Goal: Task Accomplishment & Management: Manage account settings

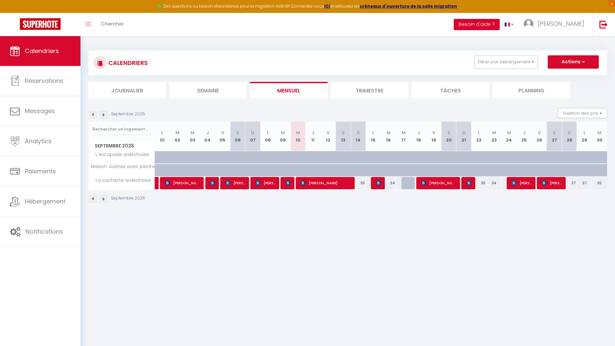
click at [499, 25] on button "Besoin d'aide ?" at bounding box center [476, 24] width 46 height 11
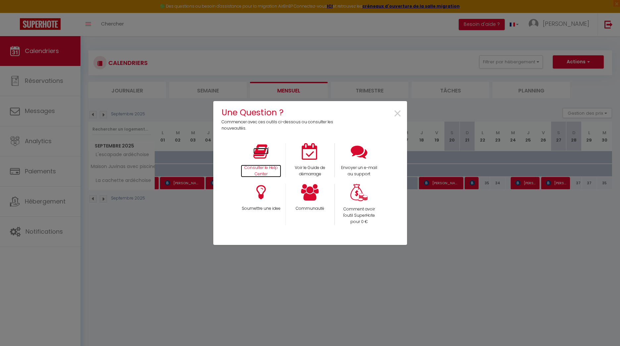
click at [268, 167] on p "Consulter le Help Center" at bounding box center [261, 170] width 40 height 13
click at [361, 151] on icon at bounding box center [358, 151] width 17 height 17
click at [312, 199] on icon at bounding box center [310, 192] width 18 height 17
click at [448, 266] on div "Une Question ? Commencer avec ces outils ci-dessous ou consulter les nouveautés…" at bounding box center [310, 173] width 620 height 346
click at [397, 112] on span "×" at bounding box center [397, 113] width 9 height 21
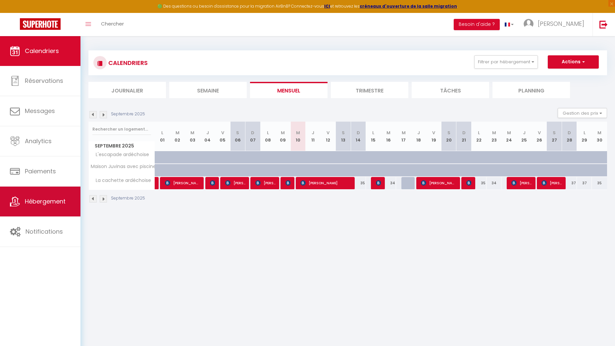
click at [58, 200] on span "Hébergement" at bounding box center [45, 201] width 41 height 8
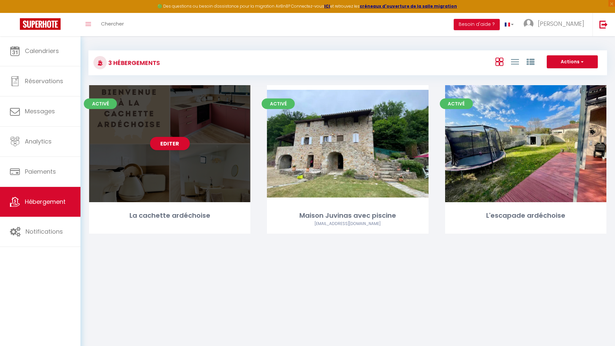
click at [176, 212] on div "La cachette ardéchoise" at bounding box center [169, 215] width 161 height 10
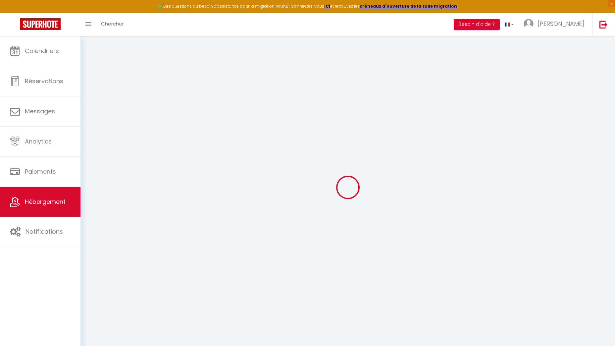
checkbox input "true"
checkbox input "false"
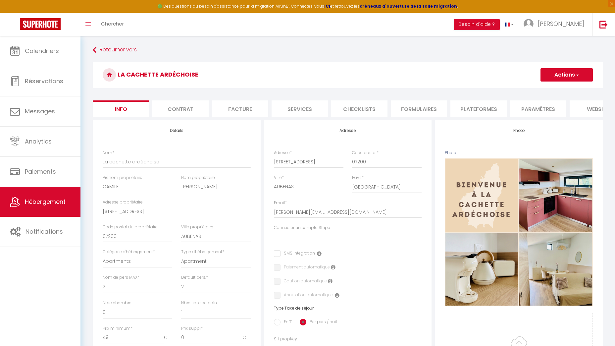
select select
checkbox input "false"
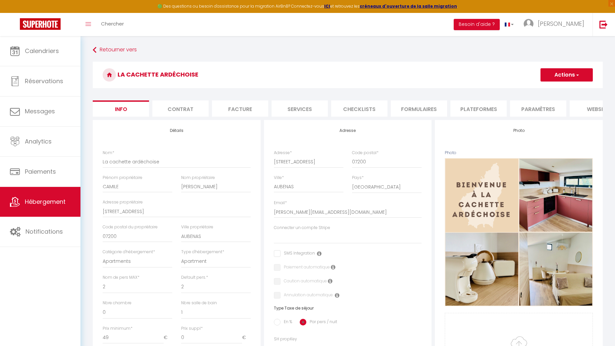
checkbox input "false"
click at [481, 104] on li "Paramètres" at bounding box center [476, 108] width 56 height 16
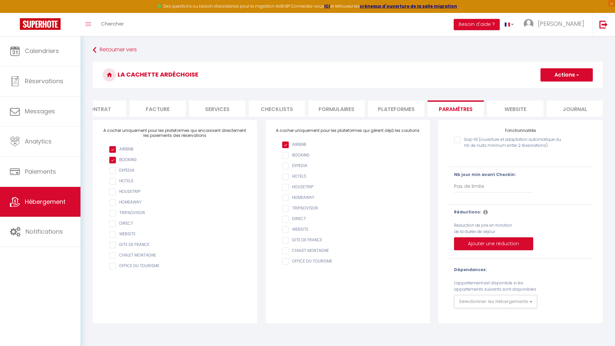
scroll to position [0, 86]
click at [509, 109] on li "website" at bounding box center [511, 108] width 56 height 16
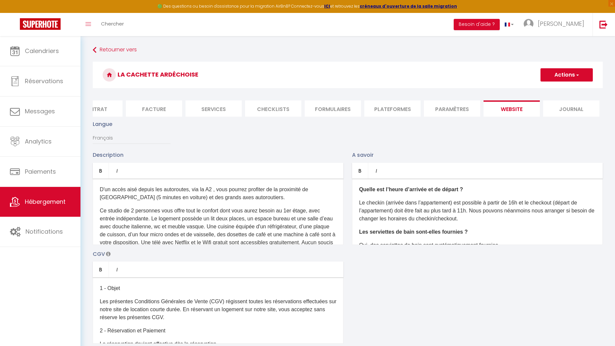
click at [557, 103] on li "Journal" at bounding box center [571, 108] width 56 height 16
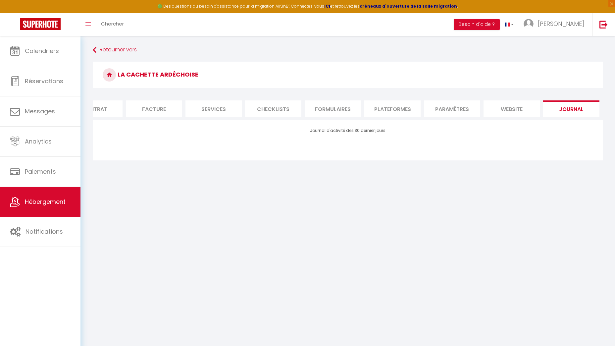
click at [379, 110] on li "Plateformes" at bounding box center [392, 108] width 56 height 16
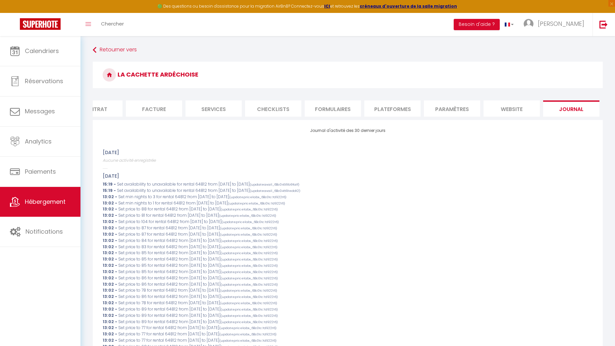
click at [396, 105] on li "Plateformes" at bounding box center [392, 108] width 56 height 16
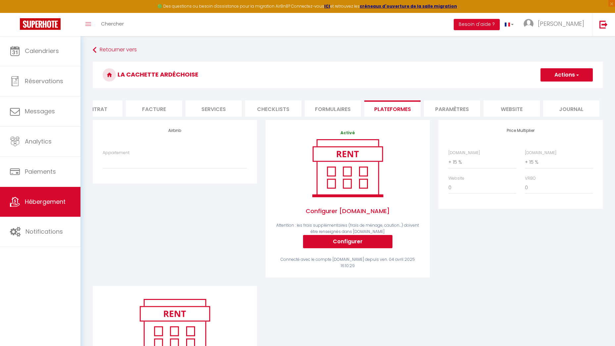
click at [178, 133] on h4 "Airbnb" at bounding box center [175, 130] width 144 height 5
click at [177, 168] on select "Appartement" at bounding box center [175, 162] width 144 height 13
drag, startPoint x: 171, startPoint y: 187, endPoint x: 171, endPoint y: 205, distance: 17.5
click at [171, 183] on div "Airbnb Appartement" at bounding box center [175, 151] width 164 height 63
click at [164, 175] on div "Appartement" at bounding box center [174, 162] width 153 height 25
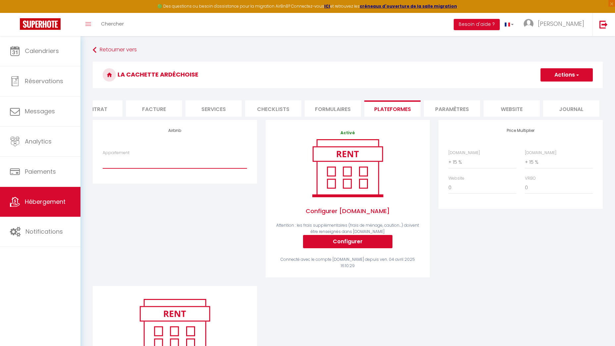
click at [164, 163] on select "Appartement" at bounding box center [175, 162] width 144 height 13
click at [164, 168] on select "Appartement" at bounding box center [175, 162] width 144 height 13
click at [156, 182] on div "Airbnb Appartement" at bounding box center [175, 151] width 164 height 63
click at [151, 223] on div "Airbnb Appartement" at bounding box center [174, 203] width 173 height 166
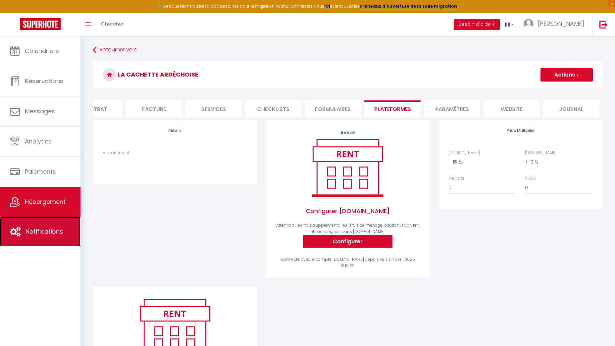
click at [34, 242] on link "Notifications" at bounding box center [40, 231] width 80 height 30
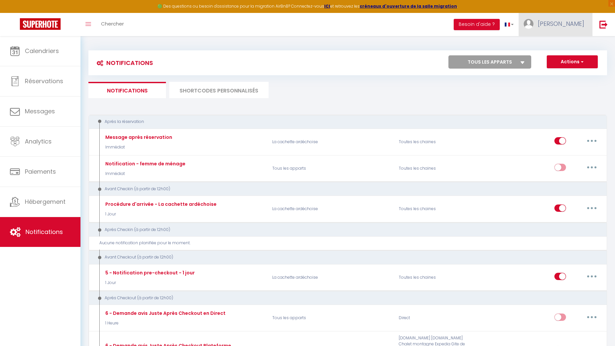
click at [563, 32] on link "[PERSON_NAME]" at bounding box center [555, 24] width 74 height 23
click at [563, 45] on link "Paramètres" at bounding box center [565, 45] width 49 height 11
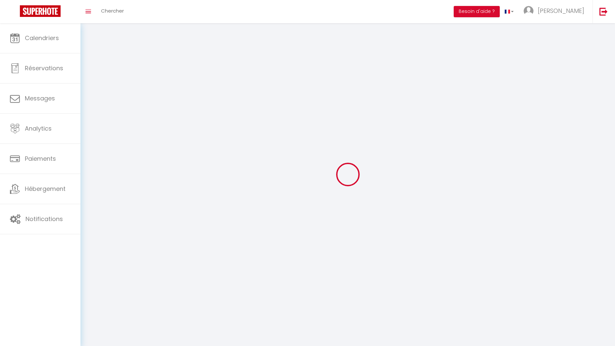
type input "[PERSON_NAME]"
type input "STAUB"
type input "0609071024"
type input "[STREET_ADDRESS]"
type input "07200"
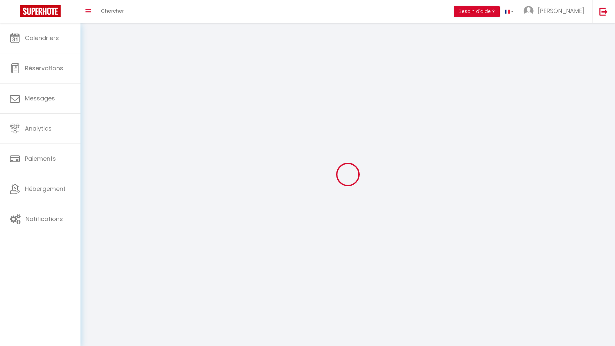
type input "AUBENAS"
type input "PIWvY2s67GQ6A411raLz9YHvx"
type input "QjdcWS9XueSCUibDoJSIcvM1c"
type input "PIWvY2s67GQ6A411raLz9YHvx"
type input "QjdcWS9XueSCUibDoJSIcvM1c"
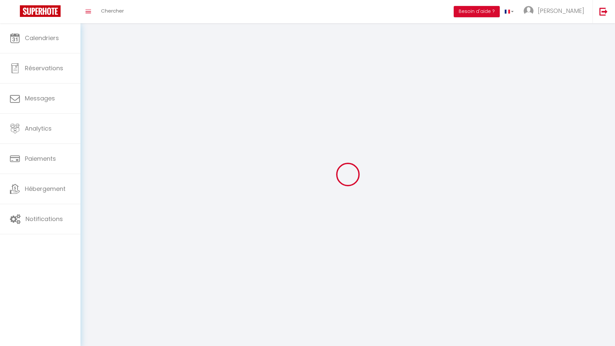
type input "https://app.superhote.com/#/get-available-rentals/QjdcWS9XueSCUibDoJSIcvM1c"
select select "28"
select select "fr"
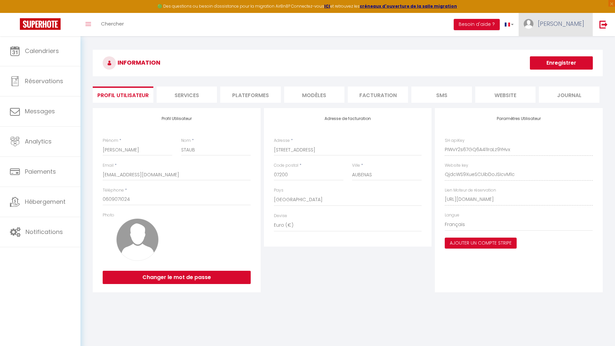
click at [533, 23] on img at bounding box center [528, 24] width 10 height 10
click at [559, 60] on link "Équipe" at bounding box center [565, 57] width 49 height 11
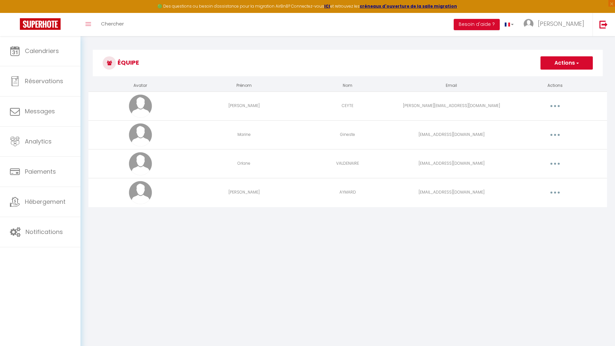
click at [556, 105] on button "button" at bounding box center [554, 106] width 19 height 11
click at [310, 260] on body "🟢 Des questions ou besoin d'assistance pour la migration AirBnB? Connectez-vous…" at bounding box center [307, 209] width 615 height 346
click at [556, 107] on button "button" at bounding box center [554, 106] width 19 height 11
click at [548, 134] on link "Supprimer" at bounding box center [537, 132] width 49 height 11
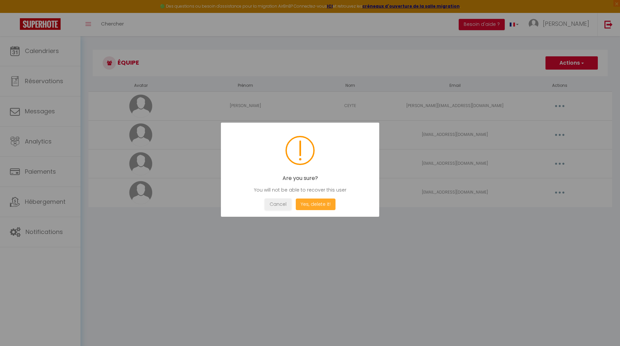
click at [323, 204] on button "Yes, delete it!" at bounding box center [316, 204] width 40 height 12
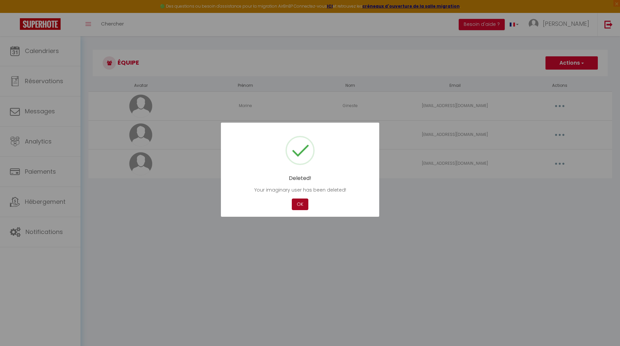
click at [305, 201] on button "OK" at bounding box center [300, 204] width 17 height 12
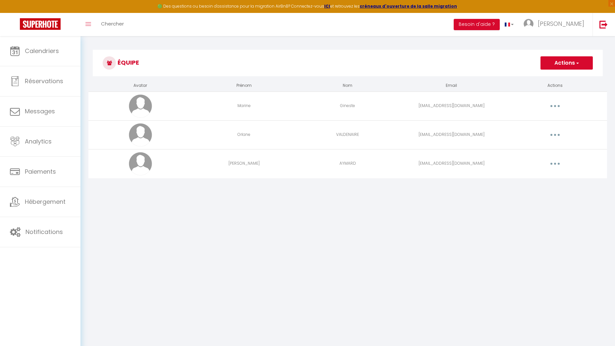
click at [559, 108] on button "button" at bounding box center [554, 106] width 19 height 11
click at [527, 133] on link "Supprimer" at bounding box center [537, 132] width 49 height 11
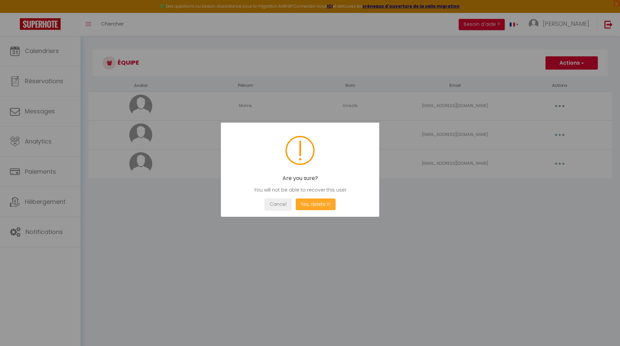
click at [326, 203] on button "Yes, delete it!" at bounding box center [316, 204] width 40 height 12
click at [304, 203] on button "OK" at bounding box center [300, 204] width 17 height 12
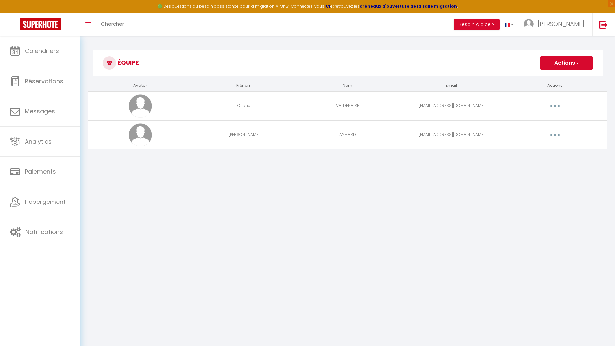
click at [564, 106] on button "button" at bounding box center [554, 106] width 19 height 11
click at [529, 135] on link "Supprimer" at bounding box center [537, 132] width 49 height 11
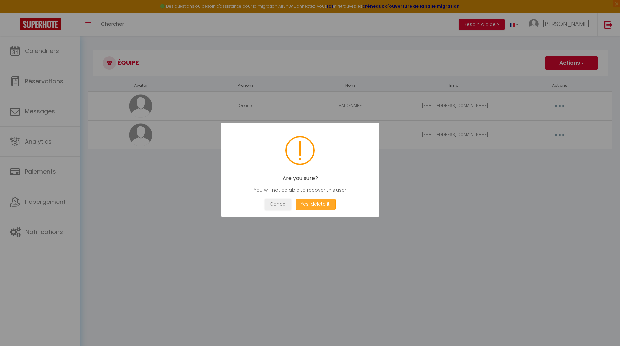
click at [329, 204] on button "Yes, delete it!" at bounding box center [316, 204] width 40 height 12
click at [304, 205] on button "OK" at bounding box center [300, 204] width 17 height 12
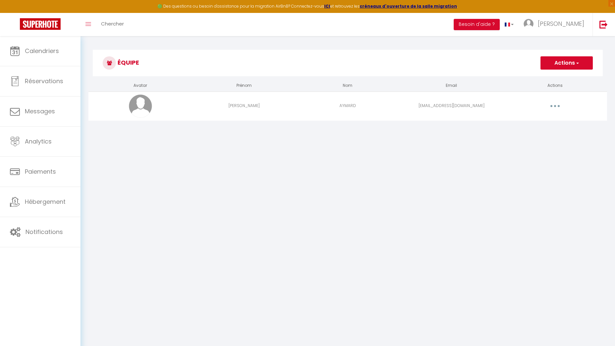
click at [555, 106] on icon "button" at bounding box center [555, 106] width 2 height 2
click at [518, 132] on link "Supprimer" at bounding box center [537, 132] width 49 height 11
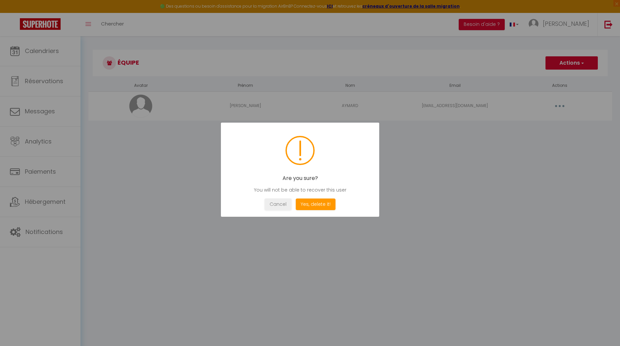
click at [320, 196] on div "Are you sure? You will not be able to recover this user Not valid Cancel Yes, d…" at bounding box center [300, 169] width 158 height 94
click at [319, 199] on button "Yes, delete it!" at bounding box center [316, 204] width 40 height 12
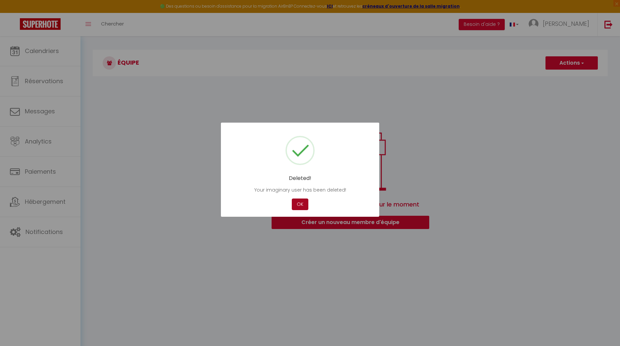
click at [295, 203] on button "OK" at bounding box center [300, 204] width 17 height 12
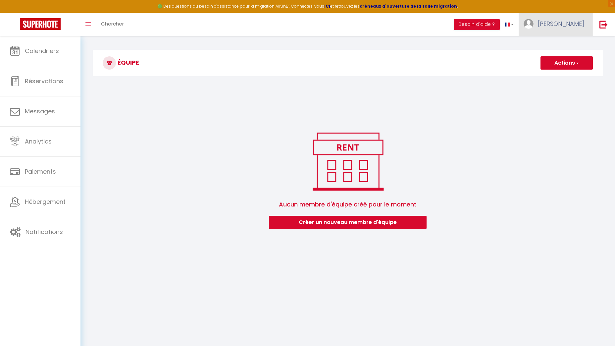
click at [567, 23] on span "[PERSON_NAME]" at bounding box center [560, 24] width 46 height 8
click at [567, 48] on link "Paramètres" at bounding box center [565, 45] width 49 height 11
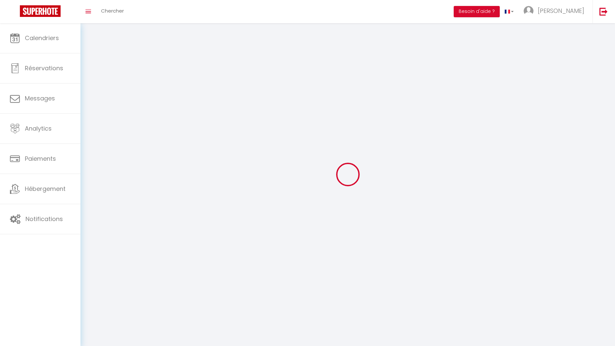
type input "[PERSON_NAME]"
type input "STAUB"
type input "0609071024"
type input "[STREET_ADDRESS]"
type input "07200"
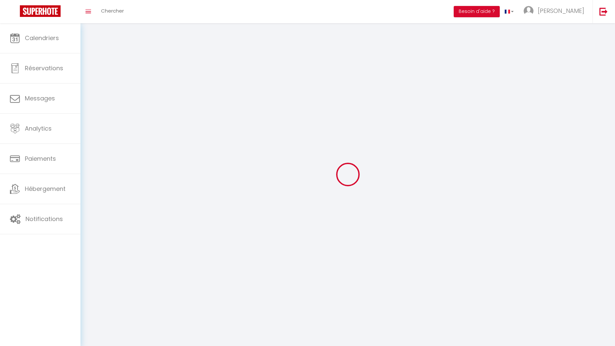
type input "AUBENAS"
type input "PIWvY2s67GQ6A411raLz9YHvx"
type input "QjdcWS9XueSCUibDoJSIcvM1c"
type input "https://app.superhote.com/#/get-available-rentals/QjdcWS9XueSCUibDoJSIcvM1c"
select select "28"
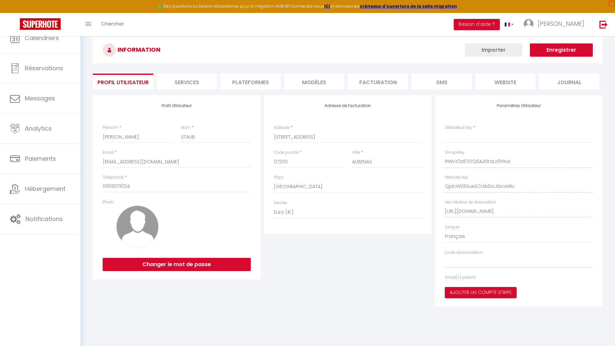
type input "PIWvY2s67GQ6A411raLz9YHvx"
type input "QjdcWS9XueSCUibDoJSIcvM1c"
type input "https://app.superhote.com/#/get-available-rentals/QjdcWS9XueSCUibDoJSIcvM1c"
select select "fr"
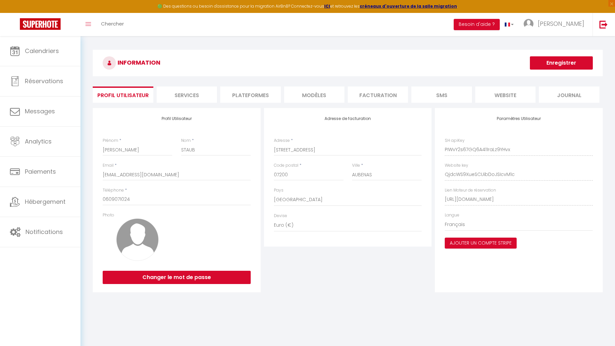
click at [266, 100] on li "Plateformes" at bounding box center [250, 94] width 60 height 16
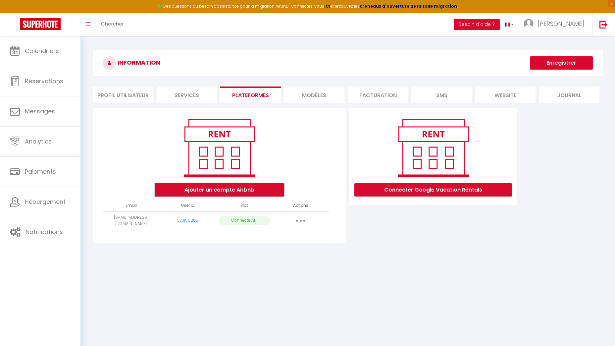
click at [270, 188] on button "Ajouter un compte Airbnb" at bounding box center [219, 189] width 129 height 13
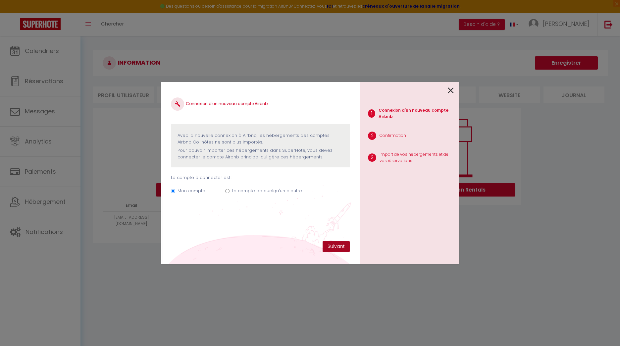
click at [337, 241] on button "Suivant" at bounding box center [335, 246] width 27 height 11
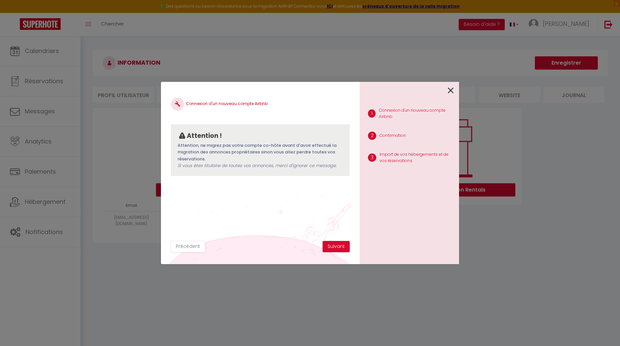
drag, startPoint x: 454, startPoint y: 90, endPoint x: 450, endPoint y: 93, distance: 4.8
click at [450, 93] on div "1 Connexion d'un nouveau compte Airbnb 2 Confirmation 3 Import de vos hébergeme…" at bounding box center [408, 173] width 99 height 182
click at [450, 93] on icon at bounding box center [450, 90] width 6 height 10
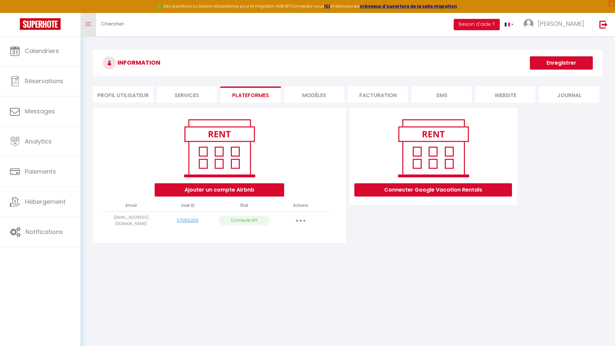
click at [83, 22] on link "Toggle menubar" at bounding box center [88, 24] width 16 height 23
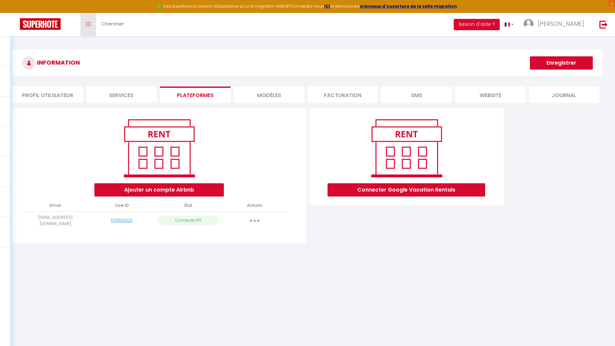
click at [93, 25] on link "Toggle menubar" at bounding box center [88, 24] width 16 height 23
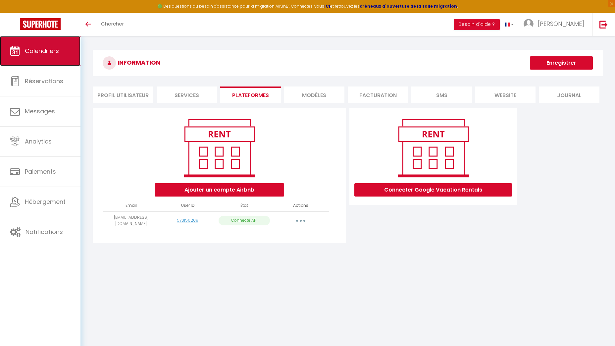
click at [39, 43] on link "Calendriers" at bounding box center [40, 51] width 80 height 30
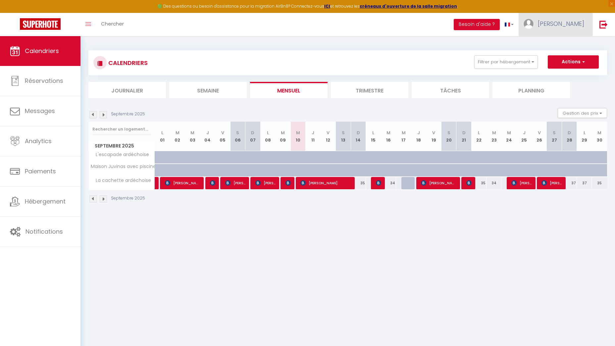
click at [573, 26] on span "[PERSON_NAME]" at bounding box center [560, 24] width 46 height 8
click at [568, 47] on link "Paramètres" at bounding box center [565, 45] width 49 height 11
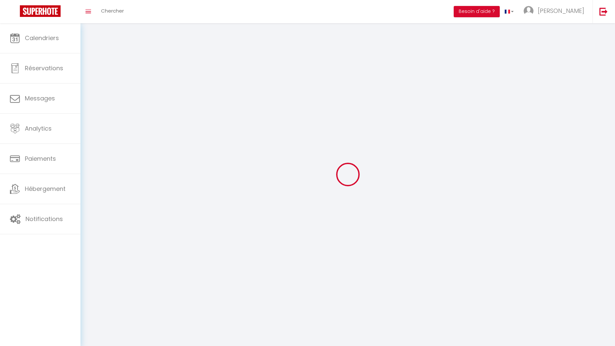
type input "[PERSON_NAME]"
type input "STAUB"
type input "0609071024"
type input "[STREET_ADDRESS]"
type input "07200"
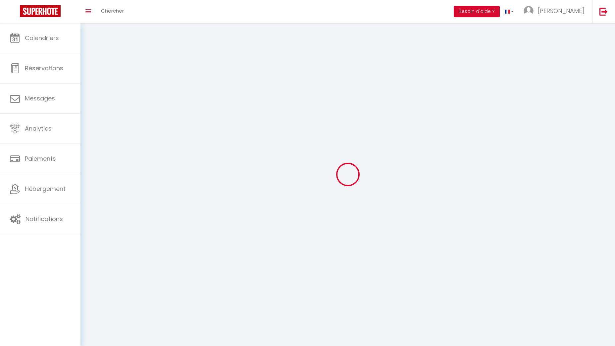
type input "AUBENAS"
type input "PIWvY2s67GQ6A411raLz9YHvx"
type input "QjdcWS9XueSCUibDoJSIcvM1c"
type input "PIWvY2s67GQ6A411raLz9YHvx"
type input "QjdcWS9XueSCUibDoJSIcvM1c"
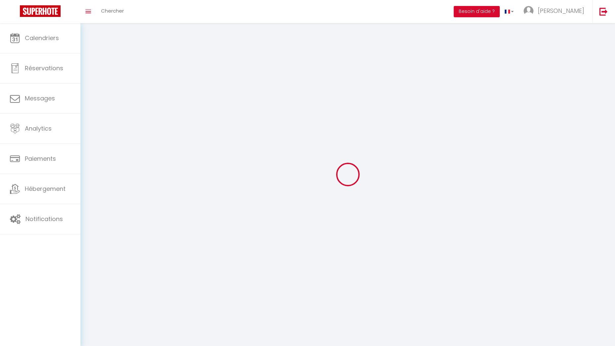
type input "https://app.superhote.com/#/get-available-rentals/QjdcWS9XueSCUibDoJSIcvM1c"
select select "28"
select select "fr"
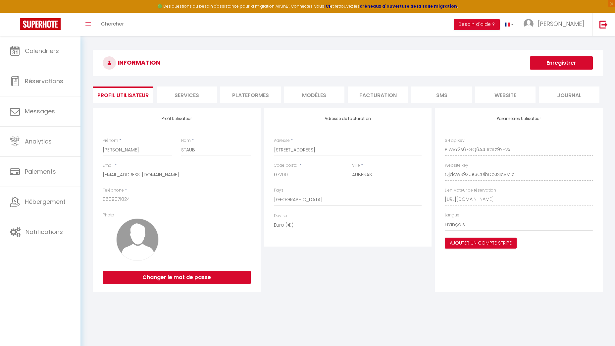
click at [252, 97] on li "Plateformes" at bounding box center [250, 94] width 60 height 16
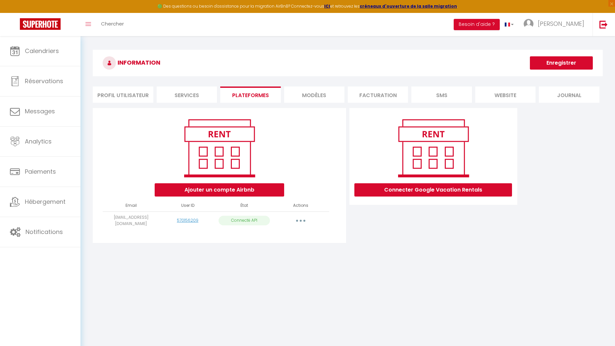
click at [139, 218] on td "[EMAIL_ADDRESS][DOMAIN_NAME]" at bounding box center [131, 220] width 57 height 18
click at [299, 219] on icon "button" at bounding box center [300, 220] width 2 height 2
click at [272, 257] on link "Reconnecter le compte" at bounding box center [271, 258] width 73 height 11
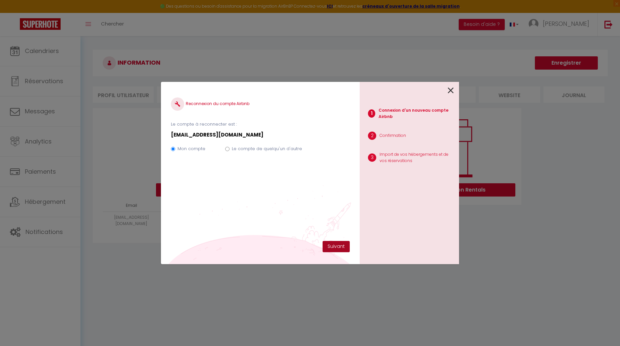
click at [342, 247] on button "Suivant" at bounding box center [335, 246] width 27 height 11
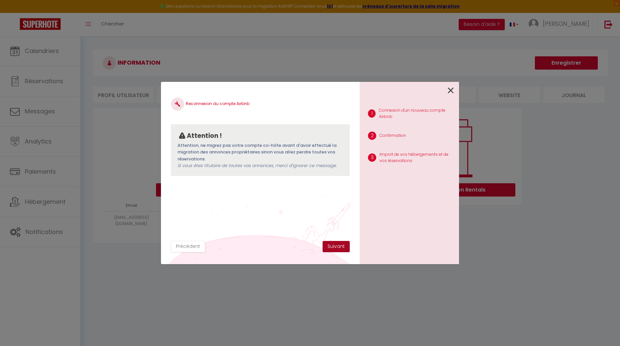
click at [342, 247] on button "Suivant" at bounding box center [335, 246] width 27 height 11
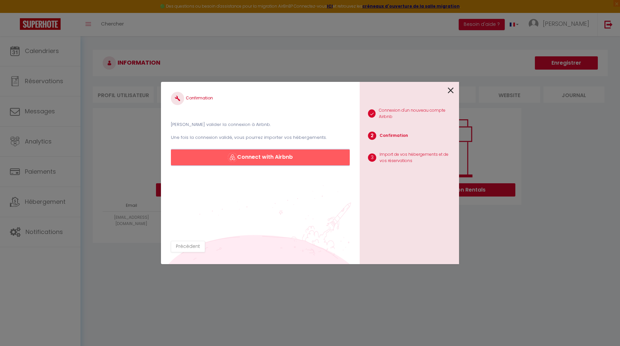
click at [269, 159] on button "Connect with Airbnb" at bounding box center [260, 157] width 179 height 16
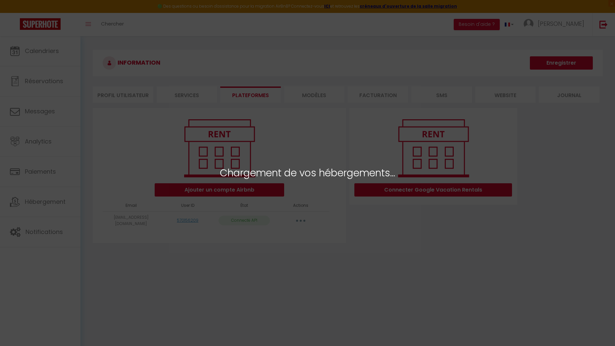
select select "64499"
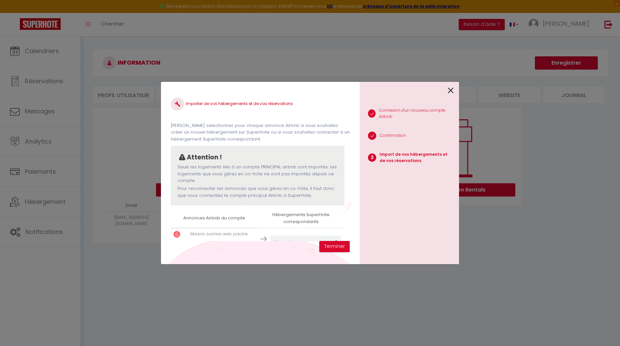
scroll to position [20, 0]
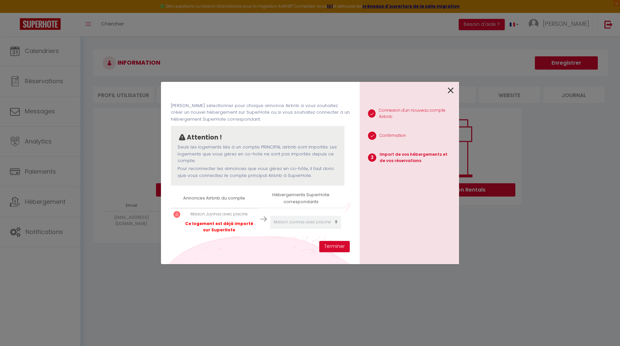
click at [222, 197] on th "Annonces Airbnb du compte" at bounding box center [214, 198] width 87 height 19
click at [300, 197] on th "Hébergements SuperHote correspondants" at bounding box center [300, 198] width 87 height 19
click at [237, 225] on p "Ce logement est déjà importé sur SuperHote" at bounding box center [218, 226] width 71 height 13
click at [237, 213] on p "Maison Juvinas avec piscine" at bounding box center [218, 214] width 71 height 6
click at [260, 218] on img at bounding box center [263, 218] width 7 height 7
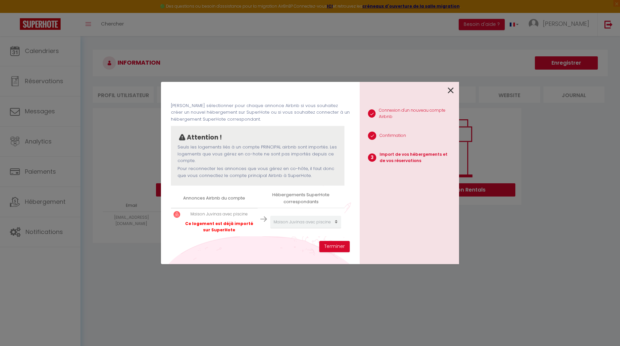
click at [263, 218] on img at bounding box center [263, 218] width 7 height 7
click at [257, 219] on td "Créer un nouvel hébergement Ne rien faire La cachette ardéchoise Maison Juvinas…" at bounding box center [300, 222] width 87 height 28
click at [262, 218] on img at bounding box center [263, 218] width 7 height 7
click at [207, 213] on p "Maison Juvinas avec piscine" at bounding box center [218, 214] width 71 height 6
click at [177, 214] on img at bounding box center [176, 214] width 7 height 7
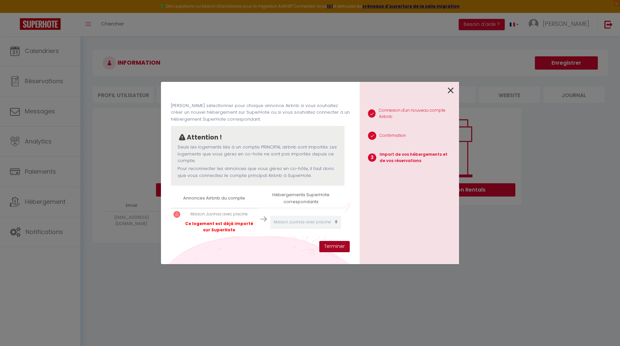
click at [337, 244] on button "Terminer" at bounding box center [334, 246] width 30 height 11
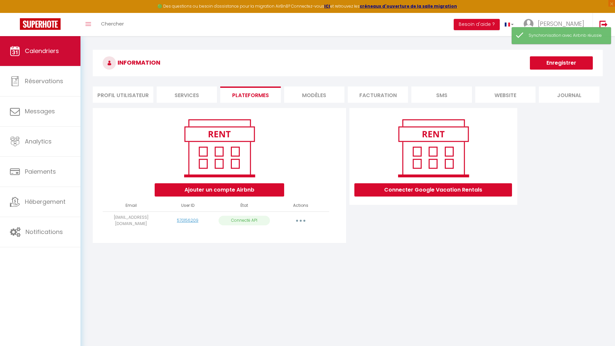
click at [61, 57] on link "Calendriers" at bounding box center [40, 51] width 80 height 30
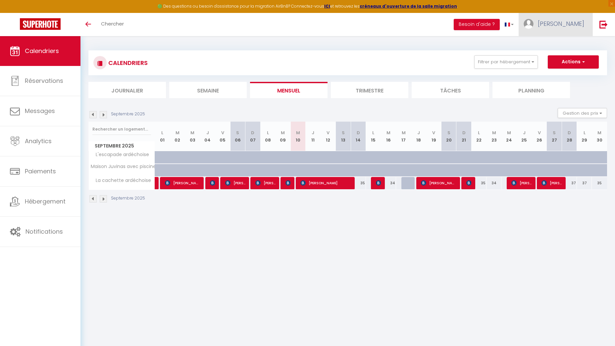
click at [571, 22] on span "[PERSON_NAME]" at bounding box center [560, 24] width 46 height 8
click at [567, 44] on link "Paramètres" at bounding box center [565, 45] width 49 height 11
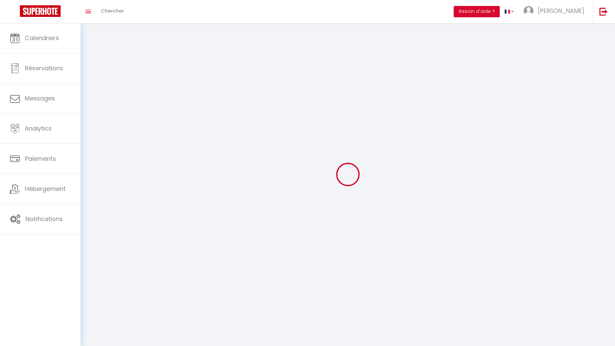
type input "[PERSON_NAME]"
type input "STAUB"
type input "0609071024"
type input "[STREET_ADDRESS]"
type input "07200"
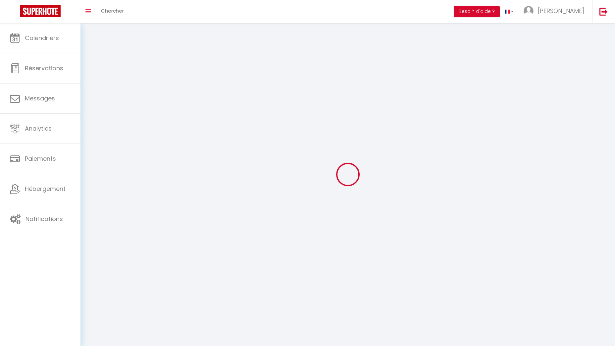
type input "AUBENAS"
type input "PIWvY2s67GQ6A411raLz9YHvx"
type input "QjdcWS9XueSCUibDoJSIcvM1c"
select select "28"
select select "fr"
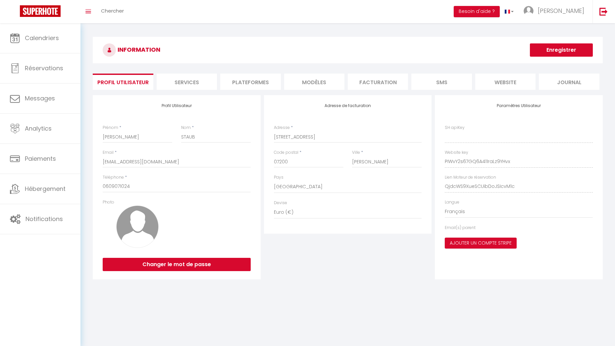
type input "PIWvY2s67GQ6A411raLz9YHvx"
type input "QjdcWS9XueSCUibDoJSIcvM1c"
type input "[URL][DOMAIN_NAME]"
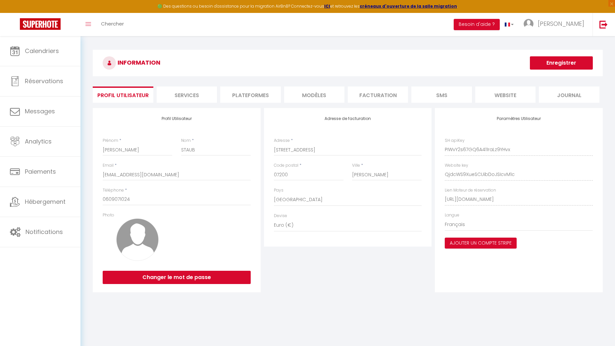
click at [266, 99] on li "Plateformes" at bounding box center [250, 94] width 60 height 16
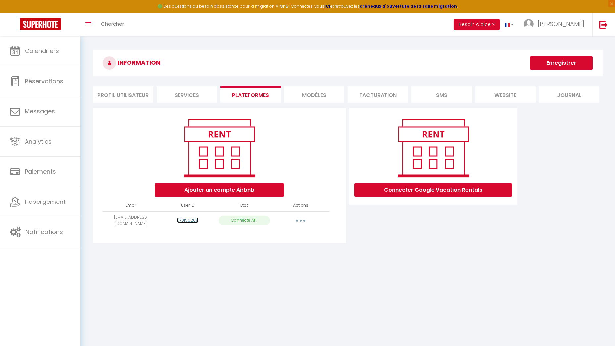
click at [193, 219] on link "570156209" at bounding box center [188, 220] width 22 height 6
click at [304, 224] on button "button" at bounding box center [300, 220] width 19 height 11
click at [276, 251] on link "Supprimer" at bounding box center [271, 247] width 73 height 11
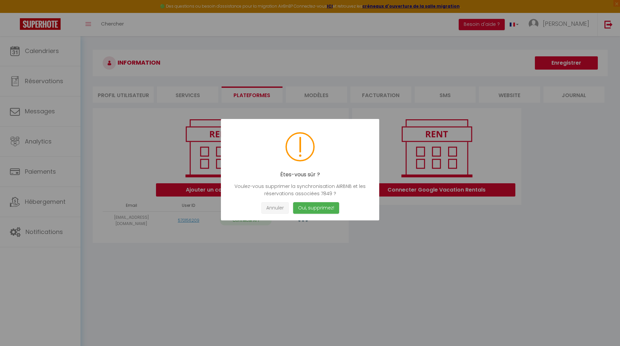
click at [277, 207] on button "Annuler" at bounding box center [274, 208] width 27 height 12
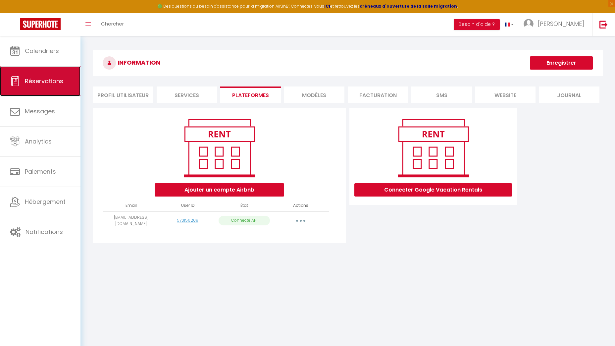
click at [54, 89] on link "Réservations" at bounding box center [40, 81] width 80 height 30
select select "not_cancelled"
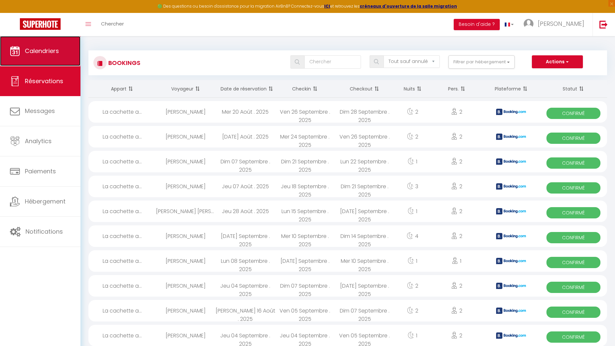
click at [55, 59] on link "Calendriers" at bounding box center [40, 51] width 80 height 30
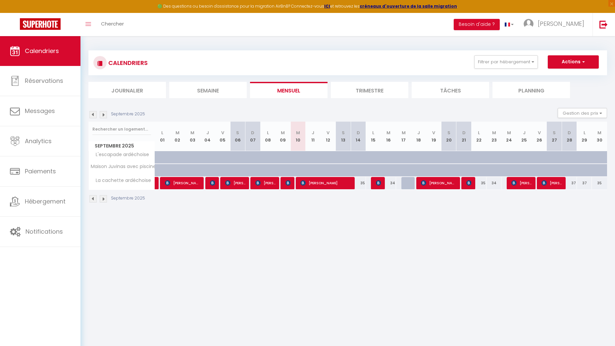
click at [90, 115] on img at bounding box center [92, 114] width 7 height 7
select select
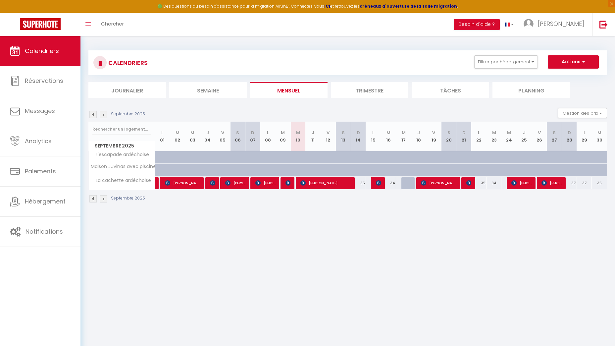
select select
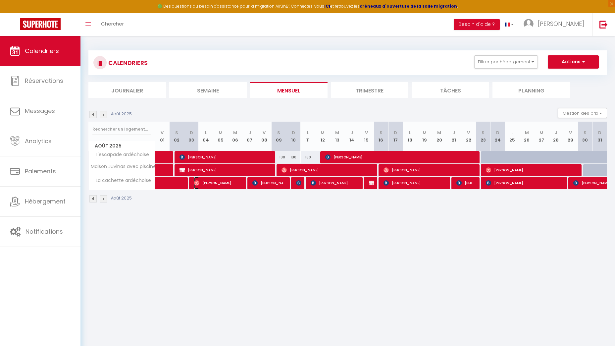
click at [230, 182] on span "Fabien Lacroix" at bounding box center [218, 182] width 49 height 13
select select "OK"
select select "0"
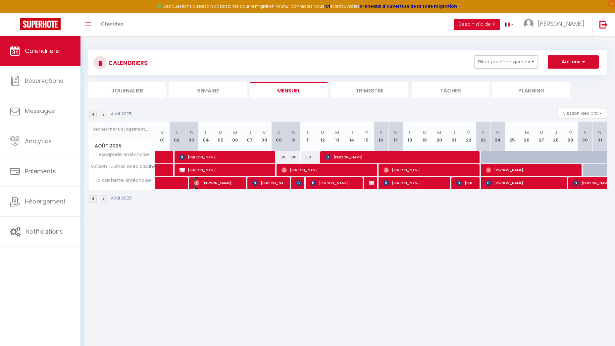
select select "1"
select select
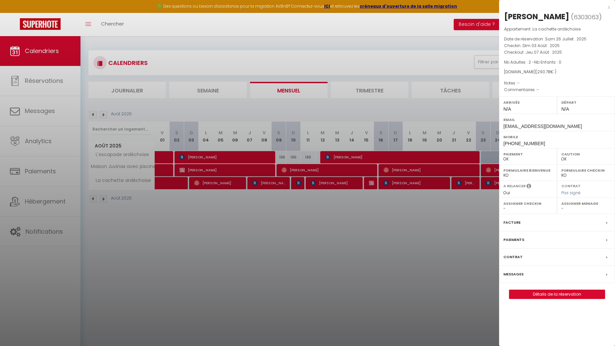
click at [281, 254] on div at bounding box center [307, 173] width 615 height 346
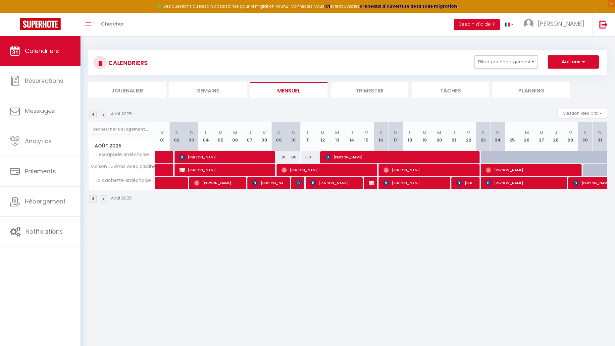
click at [107, 199] on img at bounding box center [103, 198] width 7 height 7
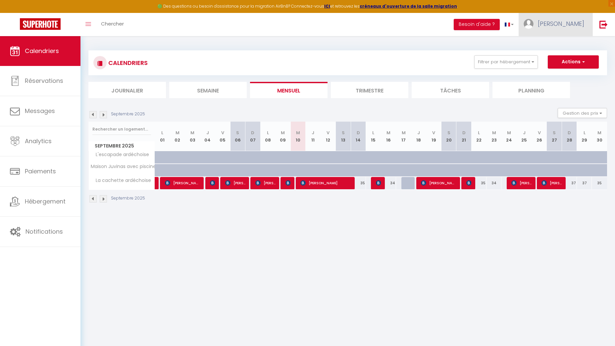
click at [568, 20] on span "[PERSON_NAME]" at bounding box center [560, 24] width 46 height 8
click at [562, 47] on link "Paramètres" at bounding box center [565, 45] width 49 height 11
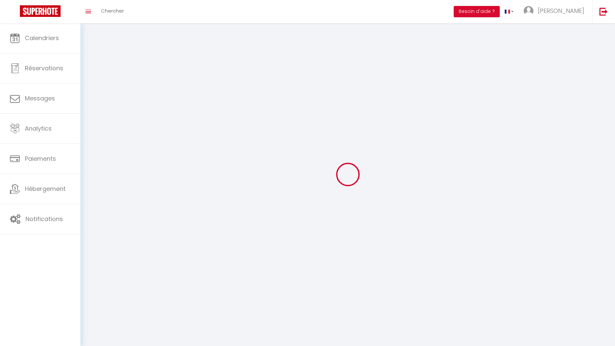
type input "PIWvY2s67GQ6A411raLz9YHvx"
type input "QjdcWS9XueSCUibDoJSIcvM1c"
type input "https://app.superhote.com/#/get-available-rentals/QjdcWS9XueSCUibDoJSIcvM1c"
select select "fr"
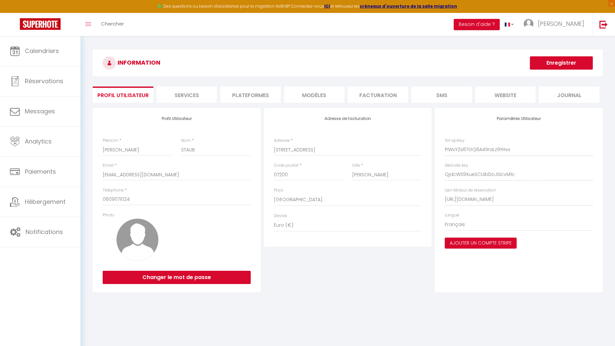
click at [252, 101] on li "Plateformes" at bounding box center [250, 94] width 60 height 16
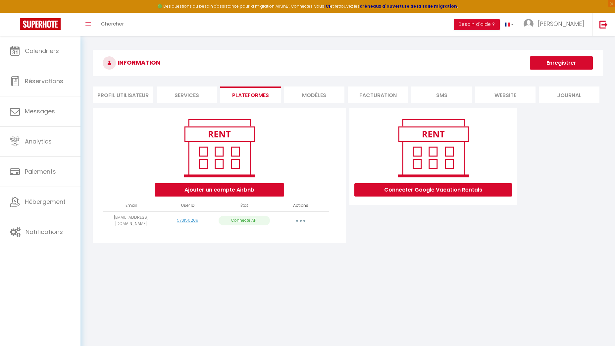
click at [301, 218] on button "button" at bounding box center [300, 220] width 19 height 11
click at [275, 236] on link "Importer les appartements" at bounding box center [271, 235] width 73 height 11
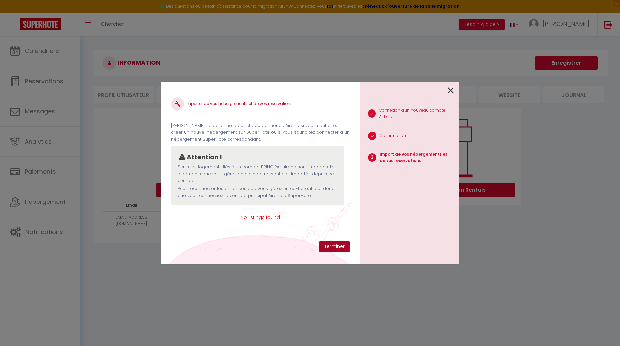
click at [333, 247] on button "Terminer" at bounding box center [334, 246] width 30 height 11
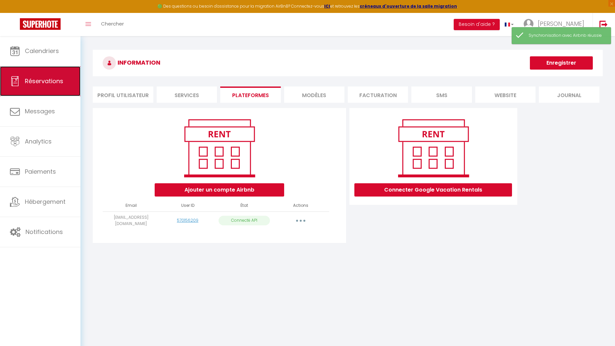
click at [36, 84] on span "Réservations" at bounding box center [44, 81] width 38 height 8
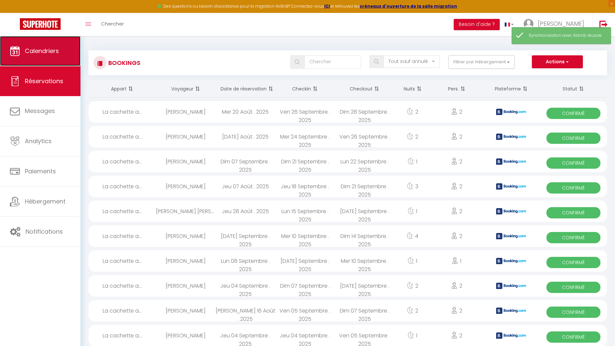
click at [60, 54] on link "Calendriers" at bounding box center [40, 51] width 80 height 30
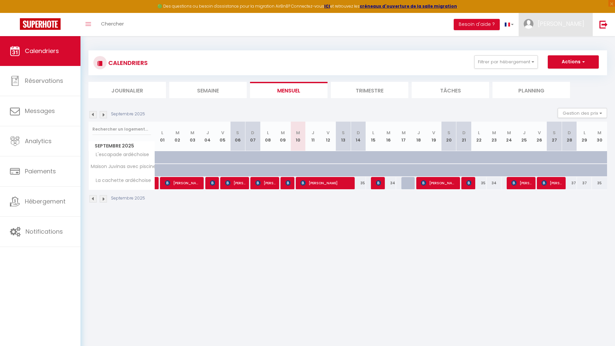
drag, startPoint x: 556, startPoint y: 27, endPoint x: 556, endPoint y: 39, distance: 11.9
click at [533, 28] on img at bounding box center [528, 24] width 10 height 10
click at [555, 46] on link "Paramètres" at bounding box center [565, 45] width 49 height 11
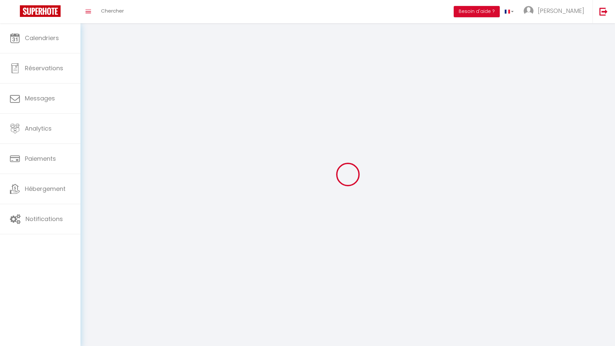
type input "[PERSON_NAME]"
type input "STAUB"
type input "0609071024"
type input "[STREET_ADDRESS]"
type input "07200"
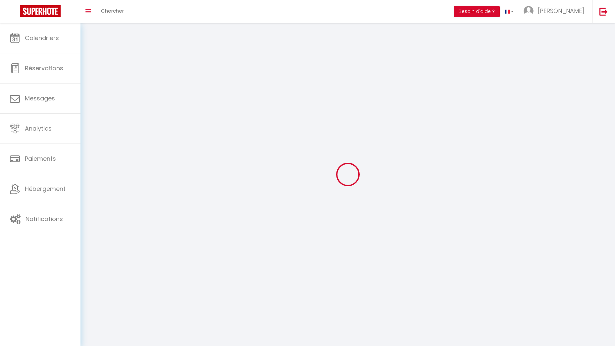
type input "AUBENAS"
type input "PIWvY2s67GQ6A411raLz9YHvx"
type input "QjdcWS9XueSCUibDoJSIcvM1c"
type input "[URL][DOMAIN_NAME]"
select select "28"
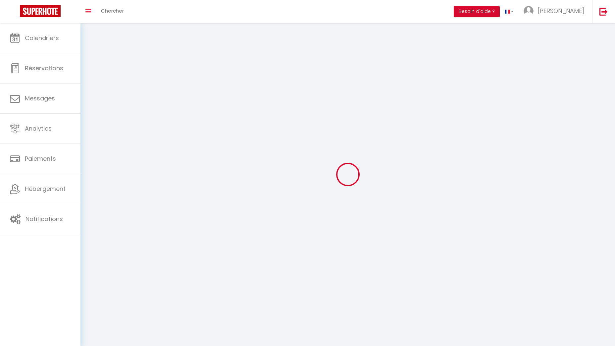
select select "fr"
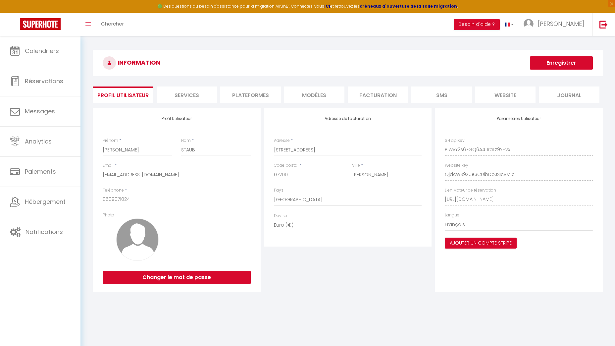
click at [247, 96] on li "Plateformes" at bounding box center [250, 94] width 60 height 16
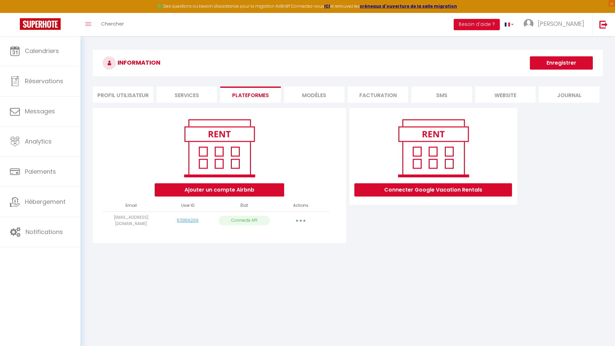
click at [299, 221] on button "button" at bounding box center [300, 220] width 19 height 11
click at [283, 246] on link "Supprimer" at bounding box center [271, 247] width 73 height 11
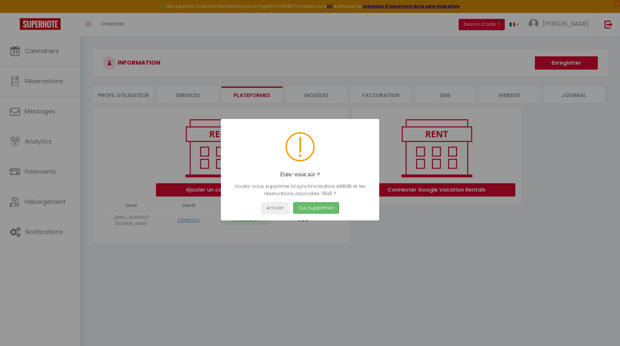
click at [312, 209] on button "Oui, supprimez!" at bounding box center [316, 208] width 46 height 12
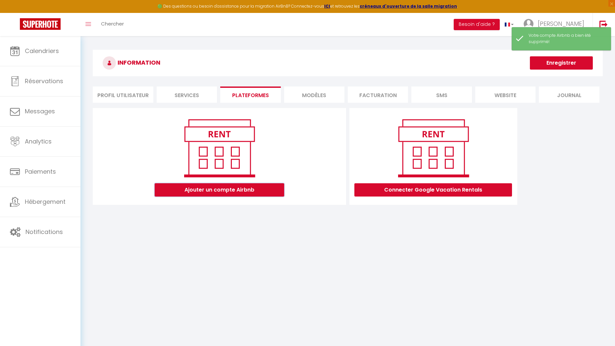
click at [254, 193] on button "Ajouter un compte Airbnb" at bounding box center [219, 189] width 129 height 13
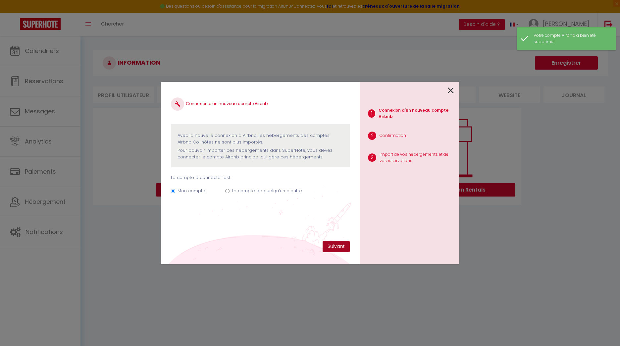
click at [336, 245] on button "Suivant" at bounding box center [335, 246] width 27 height 11
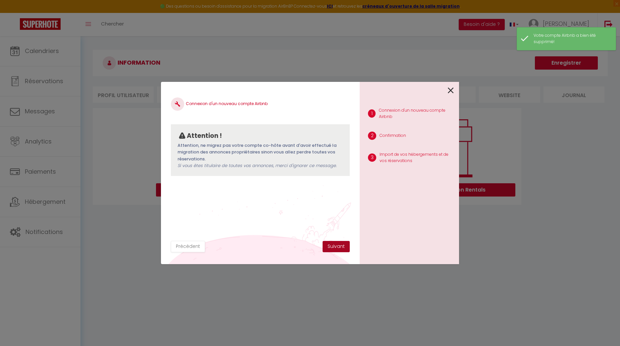
click at [336, 245] on button "Suivant" at bounding box center [335, 246] width 27 height 11
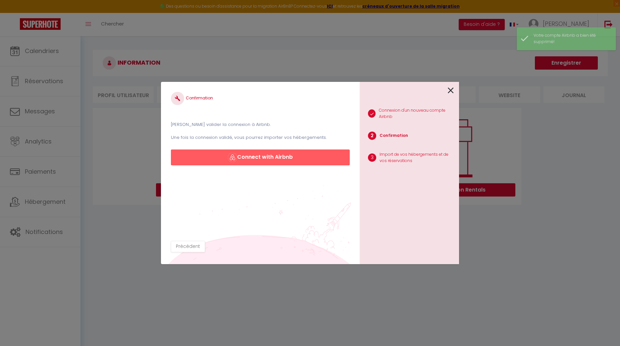
click at [261, 141] on div "Confirmation Veuillez valider la connexion à Airbnb. Une fois la connexion vali…" at bounding box center [260, 128] width 179 height 73
click at [261, 157] on button "Connect with Airbnb" at bounding box center [260, 157] width 179 height 16
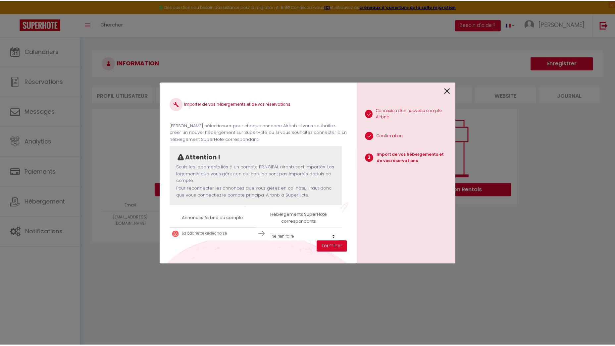
scroll to position [2, 0]
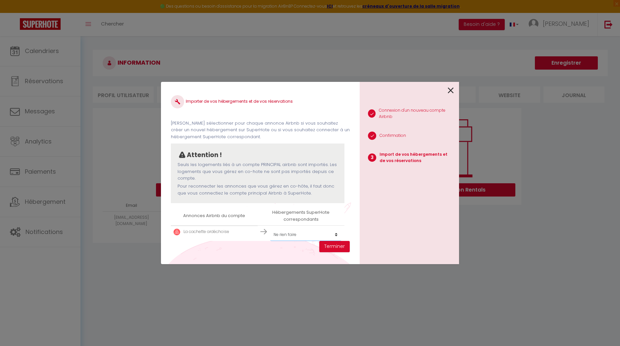
click at [334, 235] on select "Créer un nouvel hébergement Ne rien faire La cachette ardéchoise [GEOGRAPHIC_DA…" at bounding box center [305, 234] width 71 height 13
select select "64812"
click at [270, 228] on select "Créer un nouvel hébergement Ne rien faire La cachette ardéchoise [GEOGRAPHIC_DA…" at bounding box center [305, 234] width 71 height 13
click at [333, 246] on button "Terminer" at bounding box center [334, 246] width 30 height 11
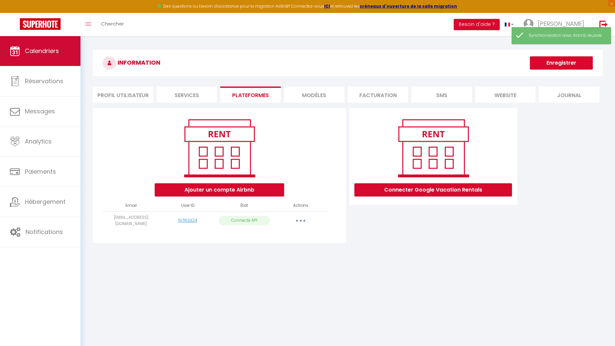
click at [41, 61] on link "Calendriers" at bounding box center [40, 51] width 80 height 30
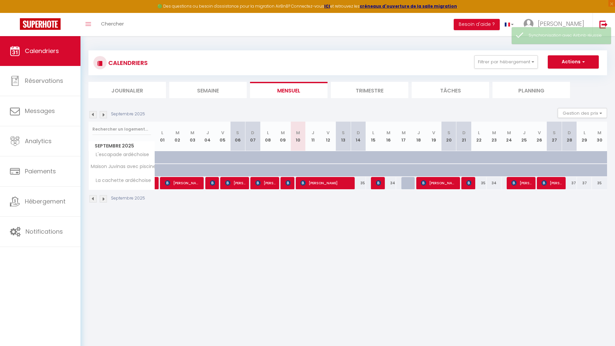
click at [408, 184] on div at bounding box center [408, 183] width 15 height 13
type input "34"
type input "Mer 17 Septembre 2025"
type input "Jeu 18 Septembre 2025"
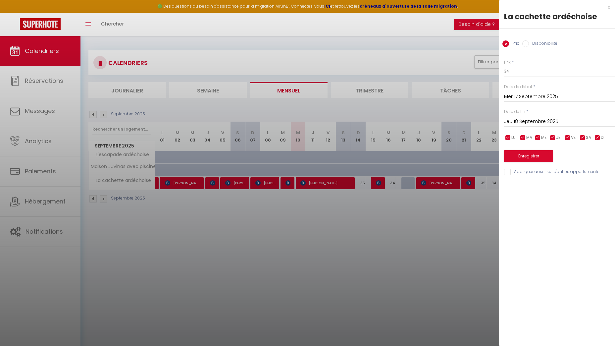
click at [410, 250] on div at bounding box center [307, 173] width 615 height 346
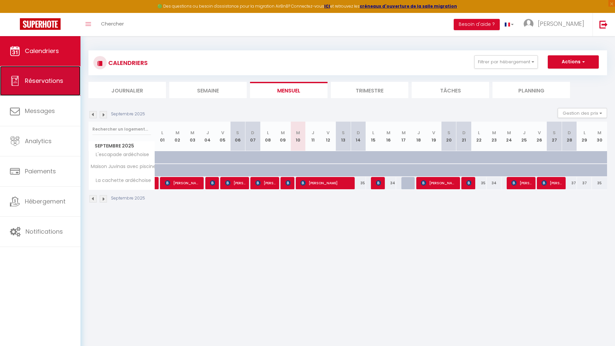
click at [42, 91] on link "Réservations" at bounding box center [40, 81] width 80 height 30
select select "not_cancelled"
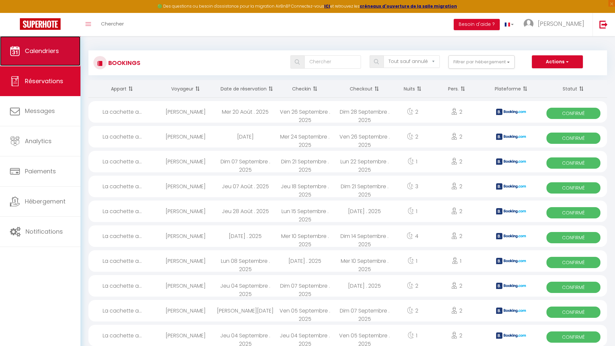
click at [58, 57] on link "Calendriers" at bounding box center [40, 51] width 80 height 30
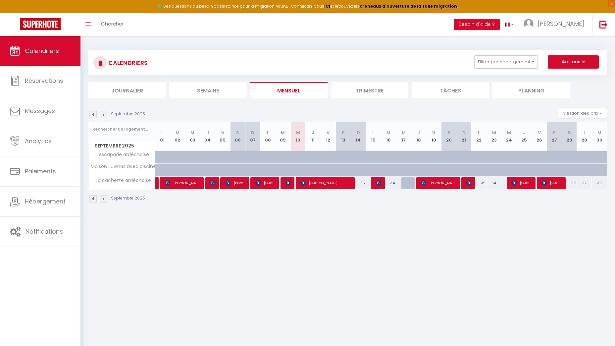
click at [106, 116] on img at bounding box center [103, 114] width 7 height 7
select select
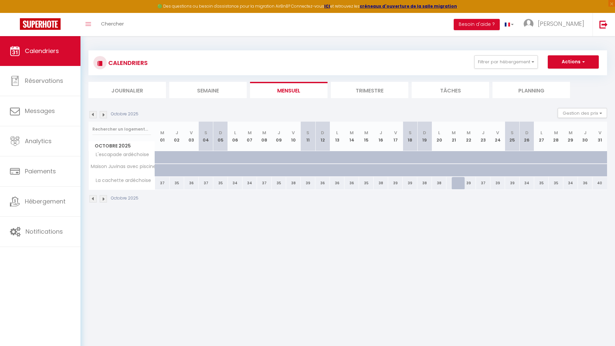
click at [458, 185] on div at bounding box center [458, 183] width 15 height 13
type input "38"
select select "1"
type input "Mar 21 Octobre 2025"
type input "Mer 22 Octobre 2025"
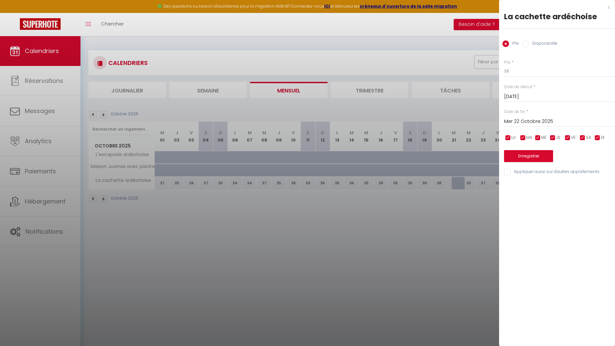
click at [529, 42] on label "Disponibilité" at bounding box center [543, 43] width 28 height 7
click at [529, 42] on input "Disponibilité" at bounding box center [525, 43] width 7 height 7
radio input "true"
radio input "false"
click at [518, 70] on select "Disponible Indisponible" at bounding box center [559, 71] width 111 height 13
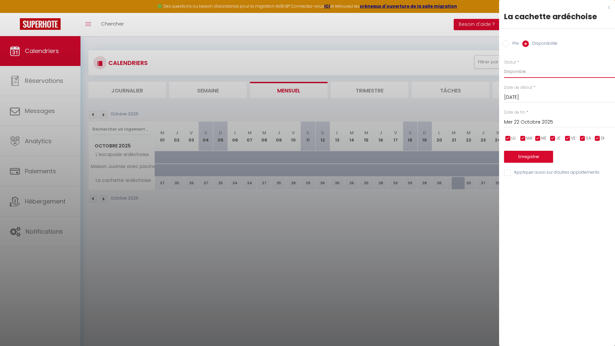
click at [504, 65] on select "Disponible Indisponible" at bounding box center [559, 71] width 111 height 13
click at [442, 221] on div at bounding box center [307, 173] width 615 height 346
select select
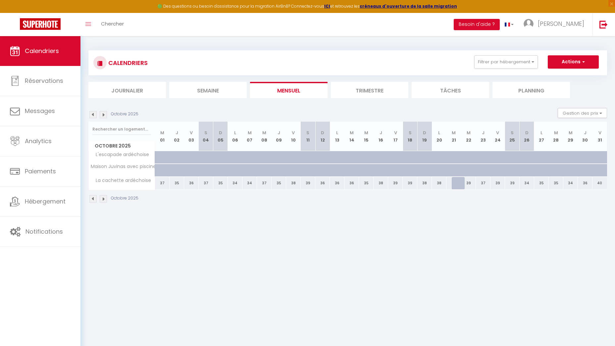
click at [461, 179] on div "39" at bounding box center [468, 183] width 15 height 12
select select "1"
type input "Mer 22 Octobre 2025"
type input "Jeu 23 Octobre 2025"
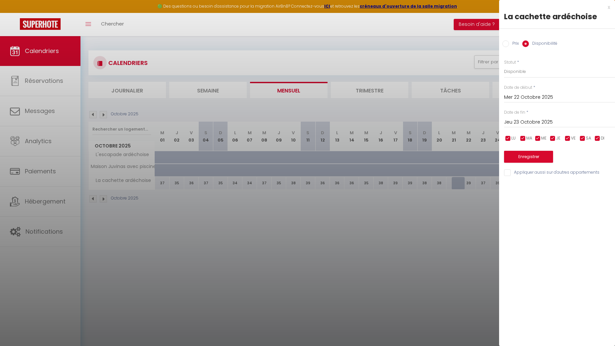
click at [540, 41] on label "Disponibilité" at bounding box center [543, 43] width 28 height 7
click at [529, 41] on input "Disponibilité" at bounding box center [525, 43] width 7 height 7
click at [521, 157] on button "Enregistrer" at bounding box center [528, 157] width 49 height 12
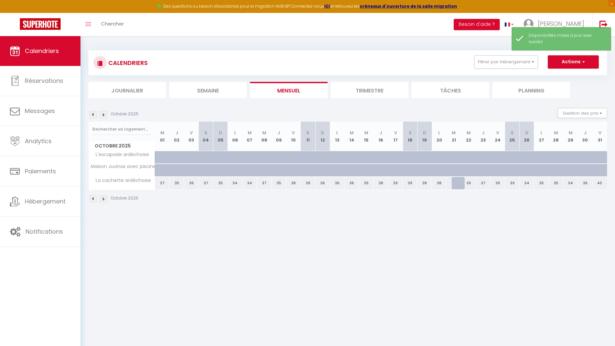
click at [450, 228] on body "🟢 Des questions ou besoin d'assistance pour la migration AirBnB? Connectez-vous…" at bounding box center [307, 209] width 615 height 346
click at [459, 181] on div at bounding box center [458, 183] width 15 height 13
select select "1"
type input "[DATE]"
type input "Mer 22 Octobre 2025"
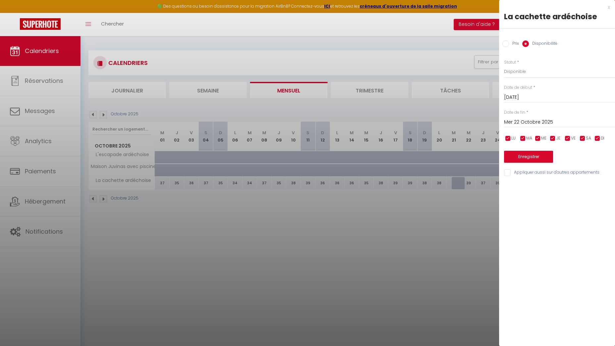
click at [609, 7] on div "x" at bounding box center [554, 7] width 111 height 8
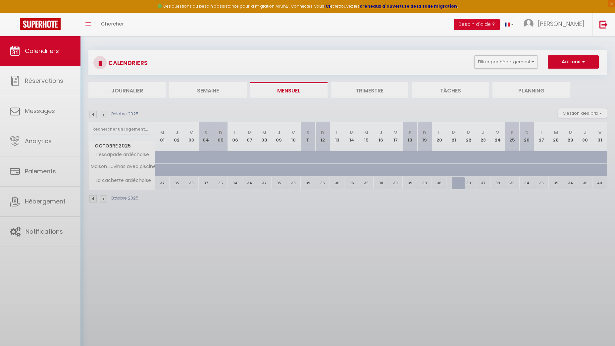
click at [327, 213] on div at bounding box center [307, 173] width 615 height 346
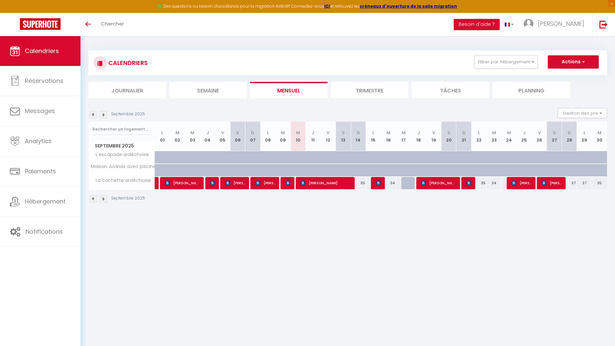
click at [104, 115] on img at bounding box center [103, 114] width 7 height 7
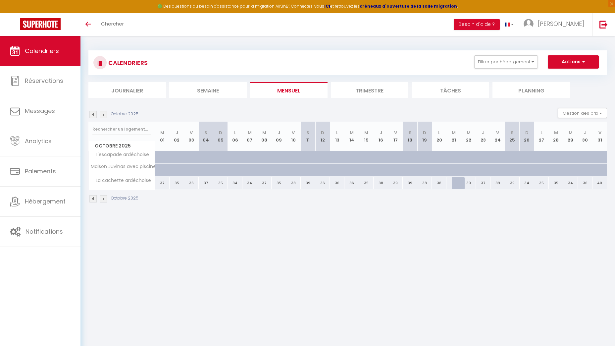
click at [459, 181] on div at bounding box center [458, 183] width 15 height 13
type input "38"
type input "Mar 21 Octobre 2025"
type input "Mer 22 Octobre 2025"
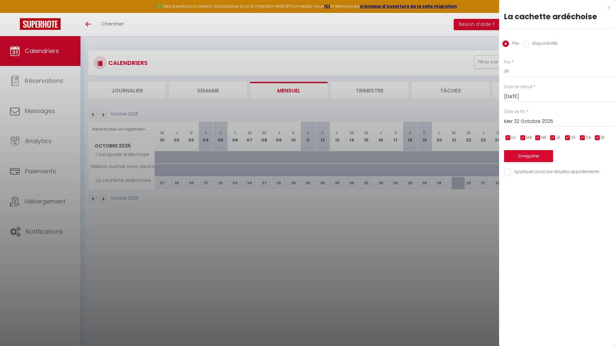
click at [526, 45] on input "Disponibilité" at bounding box center [525, 43] width 7 height 7
radio input "true"
radio input "false"
click at [524, 74] on select "Disponible Indisponible" at bounding box center [559, 71] width 111 height 13
click at [504, 65] on select "Disponible Indisponible" at bounding box center [559, 71] width 111 height 13
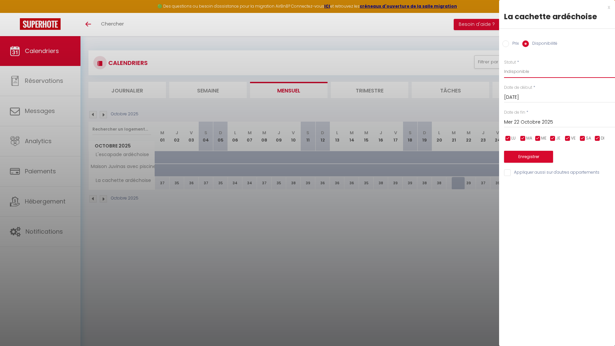
click at [524, 69] on select "Disponible Indisponible" at bounding box center [559, 71] width 111 height 13
select select "1"
click at [504, 65] on select "Disponible Indisponible" at bounding box center [559, 71] width 111 height 13
click at [515, 158] on button "Enregistrer" at bounding box center [528, 157] width 49 height 12
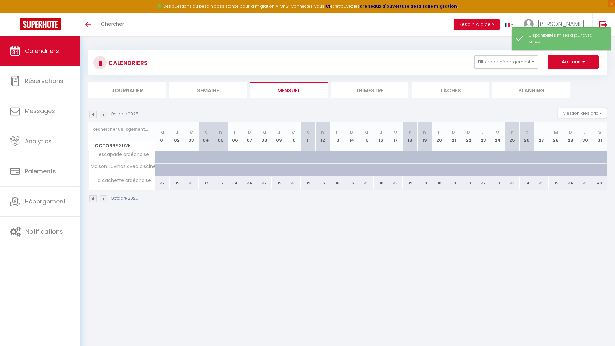
click at [462, 207] on div "Octobre 2025" at bounding box center [347, 200] width 518 height 20
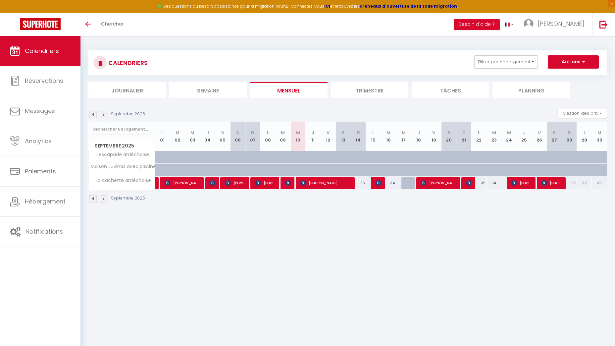
click at [104, 115] on img at bounding box center [103, 114] width 7 height 7
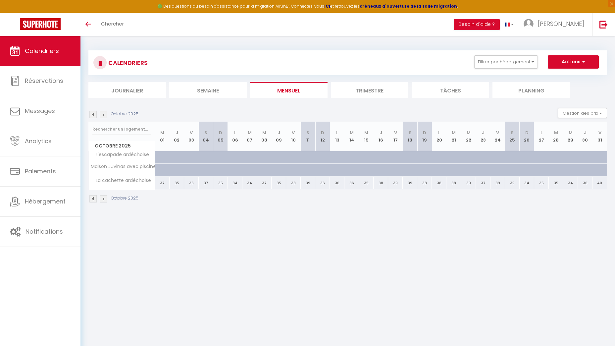
click at [96, 117] on img at bounding box center [92, 114] width 7 height 7
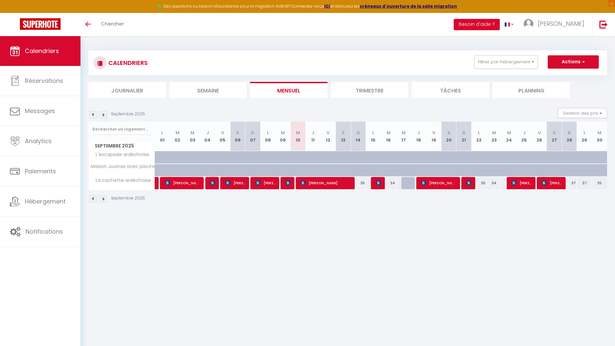
click at [408, 185] on div at bounding box center [408, 183] width 15 height 13
type input "34"
type input "Mer 17 Septembre 2025"
type input "Jeu 18 Septembre 2025"
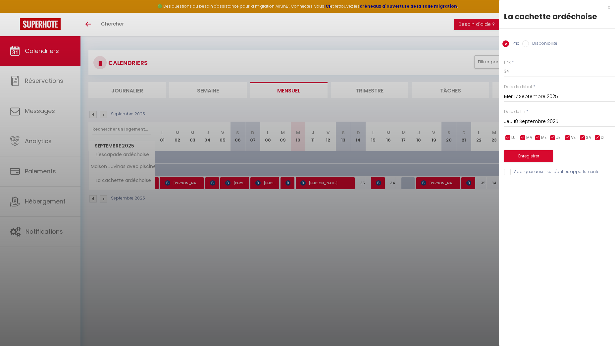
click at [525, 45] on input "Disponibilité" at bounding box center [525, 43] width 7 height 7
radio input "true"
radio input "false"
click at [522, 72] on select "Disponible Indisponible" at bounding box center [559, 71] width 111 height 13
click at [504, 65] on select "Disponible Indisponible" at bounding box center [559, 71] width 111 height 13
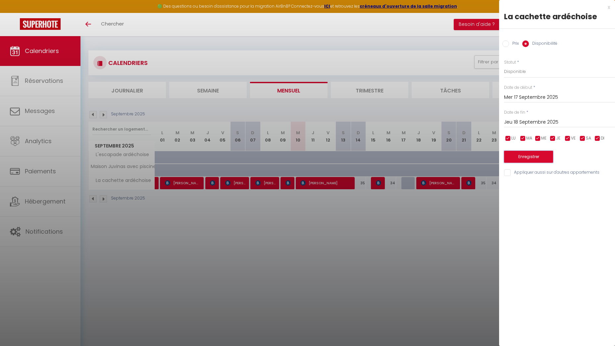
click at [526, 156] on button "Enregistrer" at bounding box center [528, 157] width 49 height 12
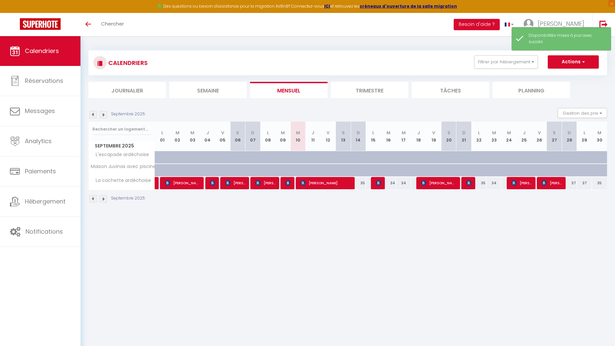
click at [410, 227] on body "🟢 Des questions ou besoin d'assistance pour la migration AirBnB? Connectez-vous…" at bounding box center [307, 209] width 615 height 346
click at [560, 21] on link "[PERSON_NAME]" at bounding box center [555, 24] width 74 height 23
click at [557, 48] on div "Disponibilités mises à jour avec succès" at bounding box center [560, 38] width 99 height 23
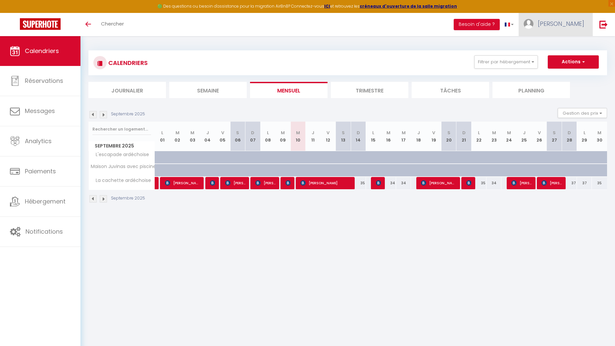
click at [577, 34] on link "[PERSON_NAME]" at bounding box center [555, 24] width 74 height 23
click at [567, 44] on link "Paramètres" at bounding box center [565, 45] width 49 height 11
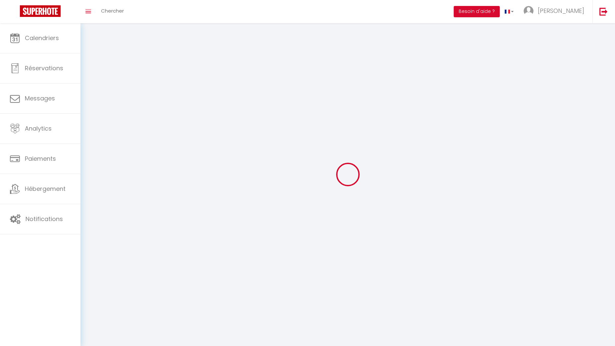
type input "[PERSON_NAME]"
type input "STAUB"
type input "0609071024"
type input "[STREET_ADDRESS]"
type input "07200"
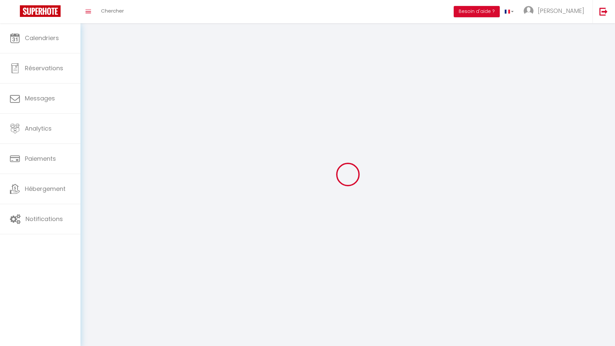
type input "AUBENAS"
type input "PIWvY2s67GQ6A411raLz9YHvx"
type input "QjdcWS9XueSCUibDoJSIcvM1c"
type input "PIWvY2s67GQ6A411raLz9YHvx"
type input "QjdcWS9XueSCUibDoJSIcvM1c"
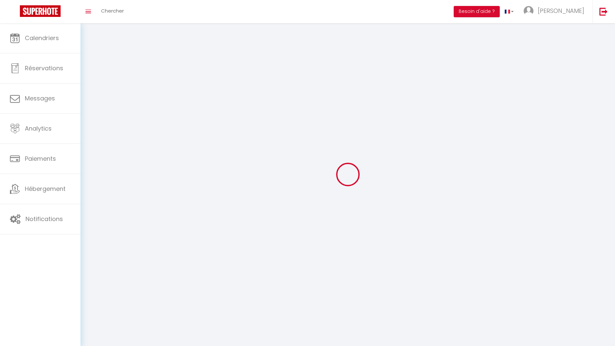
type input "https://app.superhote.com/#/get-available-rentals/QjdcWS9XueSCUibDoJSIcvM1c"
select select "28"
select select "fr"
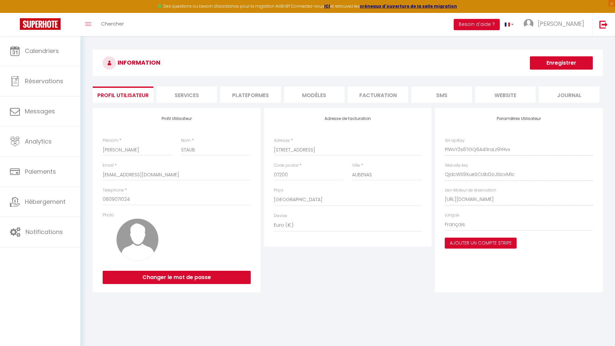
click at [257, 95] on li "Plateformes" at bounding box center [250, 94] width 60 height 16
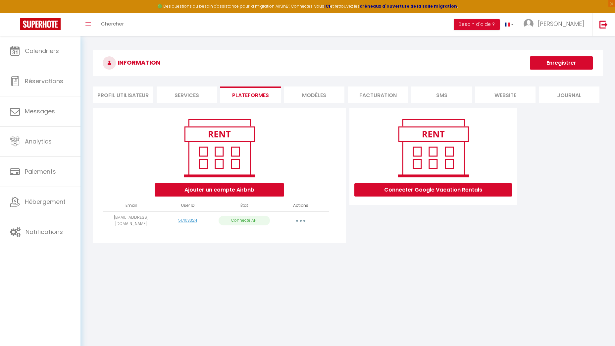
click at [301, 223] on button "button" at bounding box center [300, 220] width 19 height 11
click at [288, 236] on link "Importer les appartements" at bounding box center [271, 235] width 73 height 11
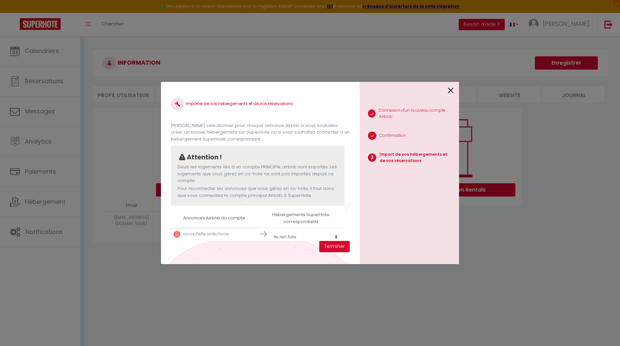
click at [219, 235] on p "La cachette ardéchoise" at bounding box center [206, 234] width 46 height 6
click at [281, 235] on select "Créer un nouvel hébergement Ne rien faire La cachette ardéchoise Maison Juvinas…" at bounding box center [305, 236] width 71 height 13
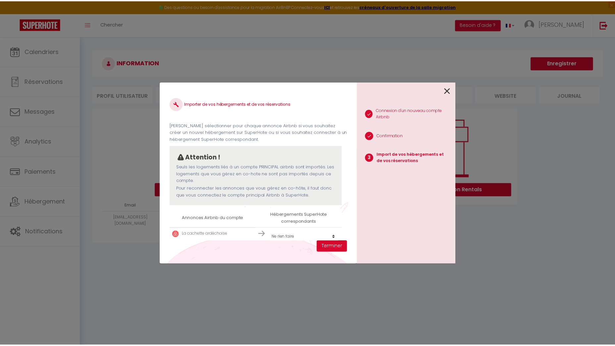
scroll to position [2, 0]
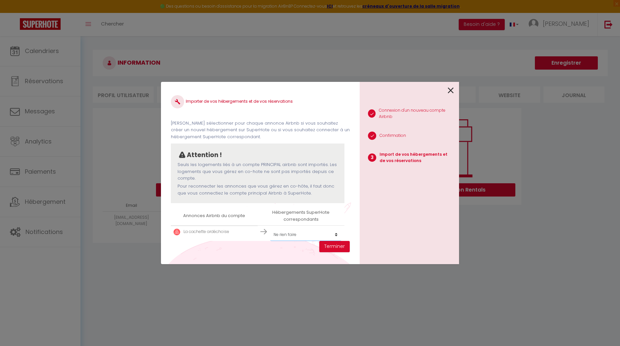
select select "64812"
click at [270, 228] on select "Créer un nouvel hébergement Ne rien faire La cachette ardéchoise Maison Juvinas…" at bounding box center [305, 234] width 71 height 13
click at [334, 247] on button "Terminer" at bounding box center [334, 246] width 30 height 11
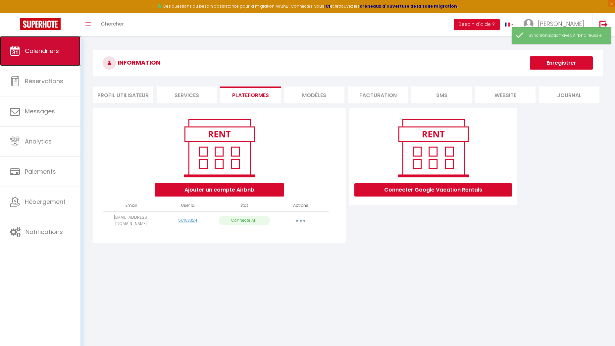
click at [51, 59] on link "Calendriers" at bounding box center [40, 51] width 80 height 30
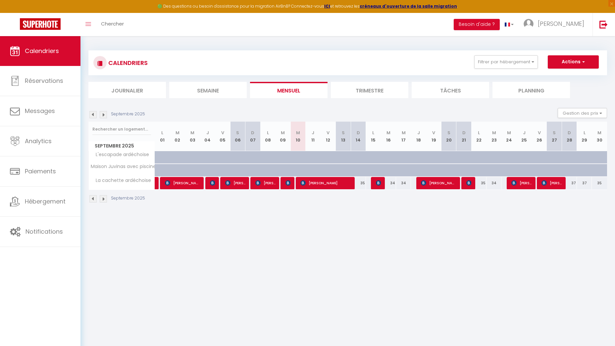
click at [324, 311] on body "🟢 Des questions ou besoin d'assistance pour la migration AirBnB? Connectez-vous…" at bounding box center [307, 209] width 615 height 346
click at [103, 112] on img at bounding box center [103, 114] width 7 height 7
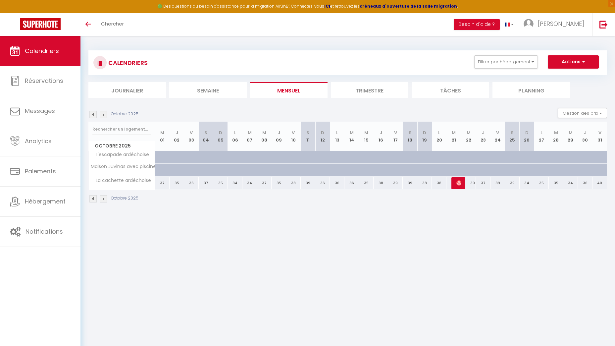
click at [97, 115] on div "Octobre 2025" at bounding box center [114, 114] width 52 height 7
click at [93, 113] on img at bounding box center [92, 114] width 7 height 7
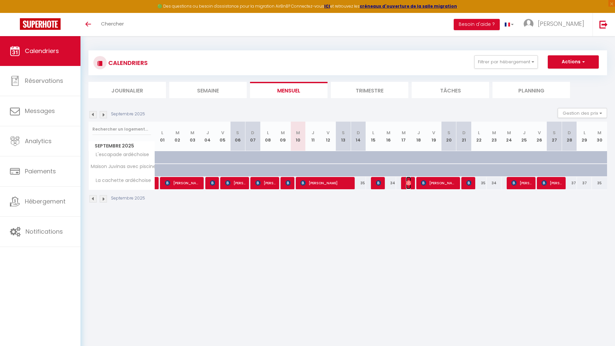
click at [408, 184] on img at bounding box center [408, 182] width 5 height 5
select select "OK"
select select "0"
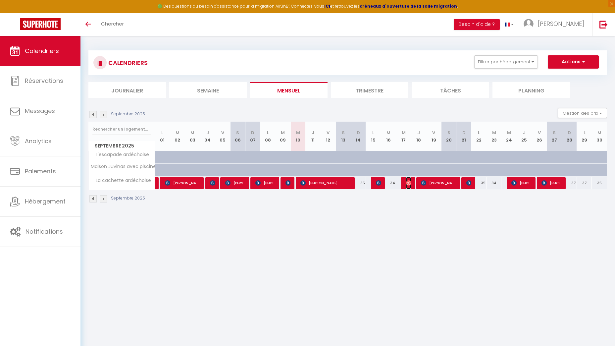
select select "1"
select select
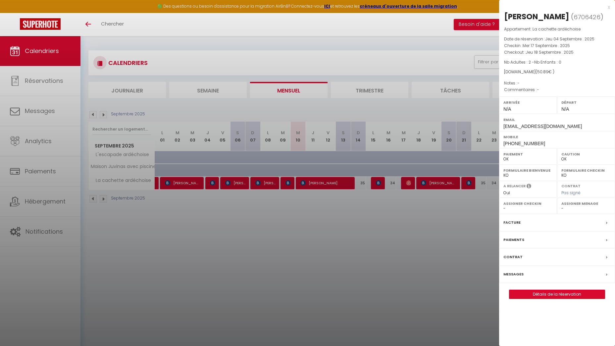
click at [408, 225] on div at bounding box center [307, 173] width 615 height 346
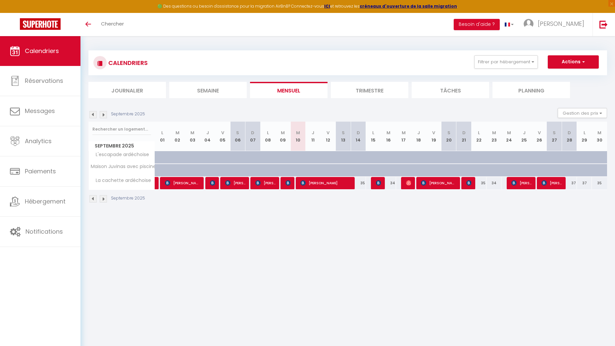
click at [467, 286] on body "🟢 Des questions ou besoin d'assistance pour la migration AirBnB? Connectez-vous…" at bounding box center [307, 209] width 615 height 346
click at [385, 221] on body "🟢 Des questions ou besoin d'assistance pour la migration AirBnB? Connectez-vous…" at bounding box center [307, 209] width 615 height 346
click at [403, 187] on div at bounding box center [408, 183] width 15 height 13
click at [405, 185] on div at bounding box center [408, 183] width 15 height 13
click at [409, 184] on img at bounding box center [408, 182] width 5 height 5
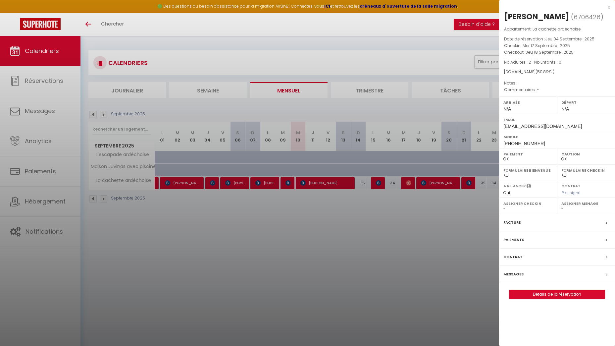
click at [515, 273] on label "Messages" at bounding box center [513, 273] width 20 height 7
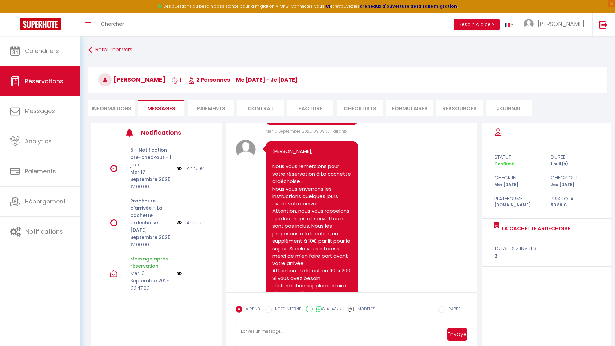
scroll to position [227, 0]
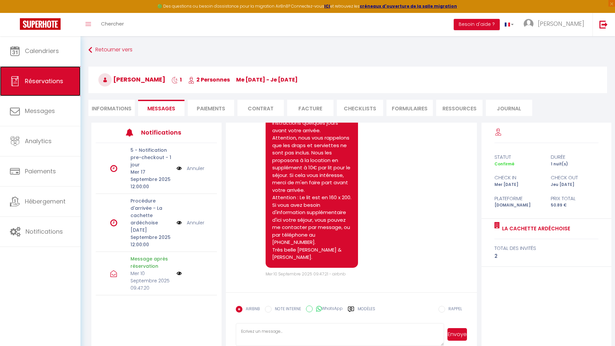
click at [60, 79] on span "Réservations" at bounding box center [44, 81] width 38 height 8
select select "not_cancelled"
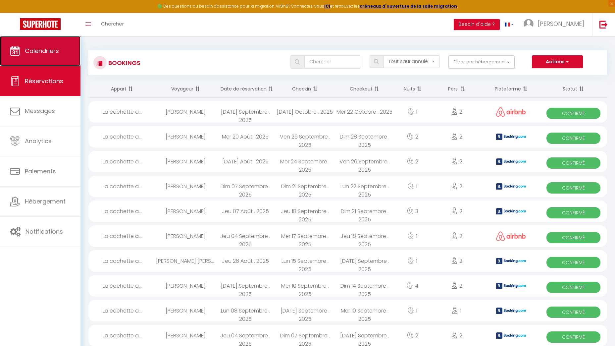
click at [44, 46] on link "Calendriers" at bounding box center [40, 51] width 80 height 30
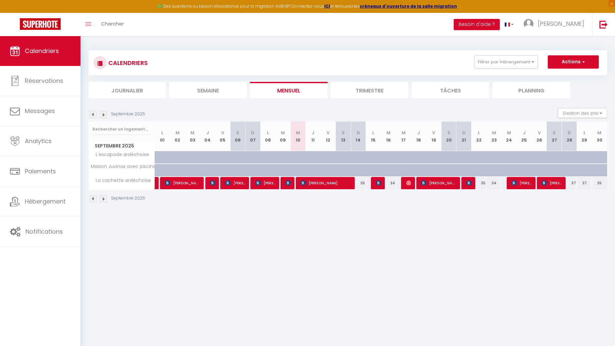
click at [105, 115] on img at bounding box center [103, 114] width 7 height 7
